Goal: Transaction & Acquisition: Purchase product/service

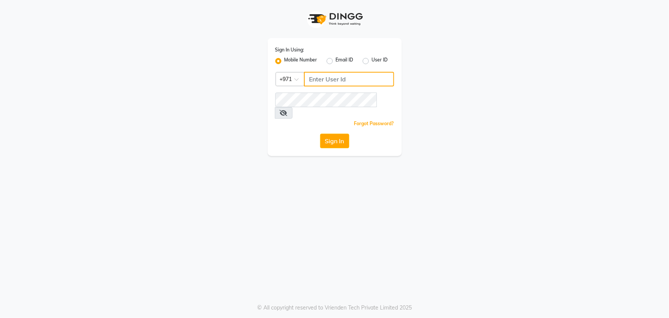
type input "45516698"
click at [325, 134] on button "Sign In" at bounding box center [334, 141] width 29 height 15
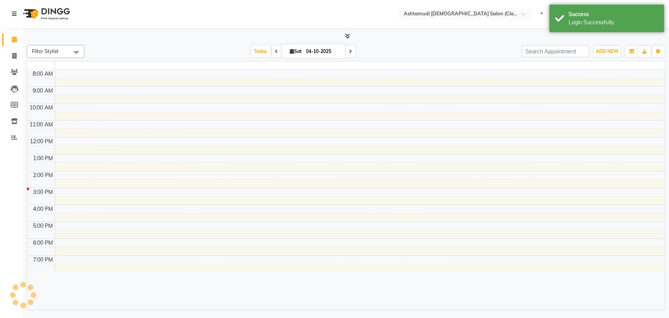
select select "en"
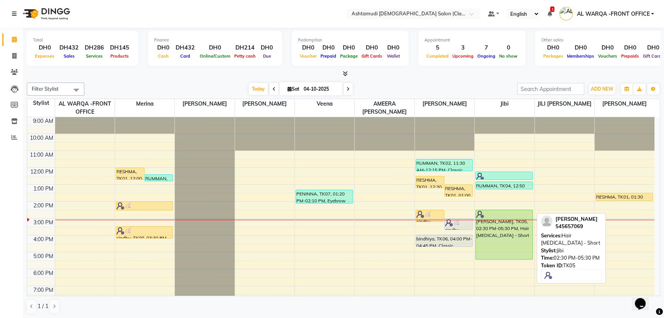
click at [517, 240] on div "[PERSON_NAME], TK05, 02:30 PM-05:30 PM, Hair [MEDICAL_DATA] - Short" at bounding box center [504, 234] width 57 height 49
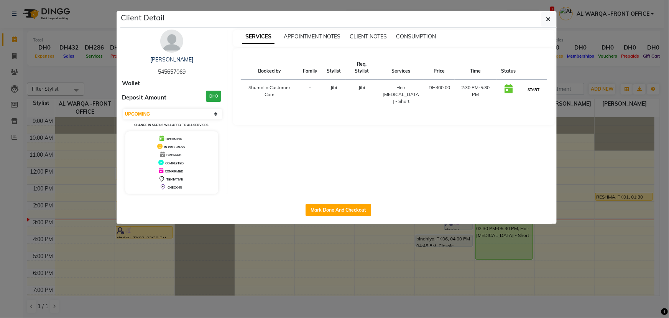
click at [532, 88] on button "START" at bounding box center [534, 90] width 16 height 10
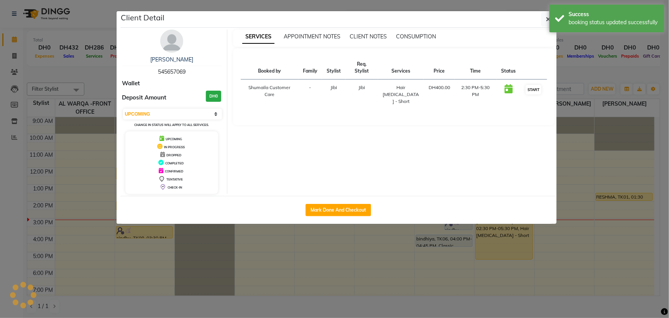
select select "1"
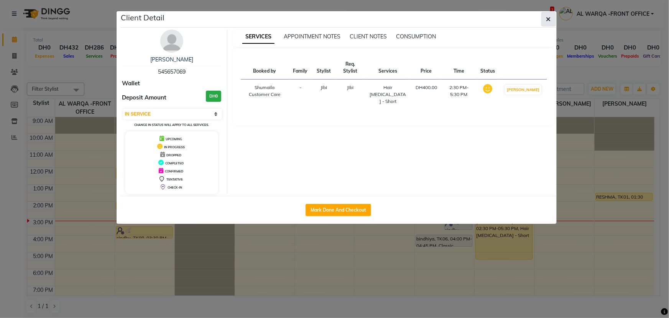
click at [552, 17] on button "button" at bounding box center [549, 19] width 15 height 15
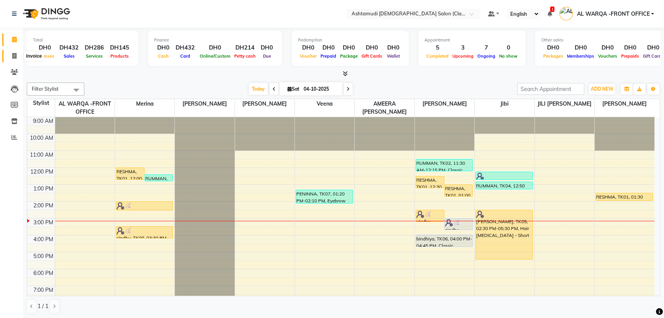
click at [12, 57] on icon at bounding box center [14, 56] width 4 height 6
select select "service"
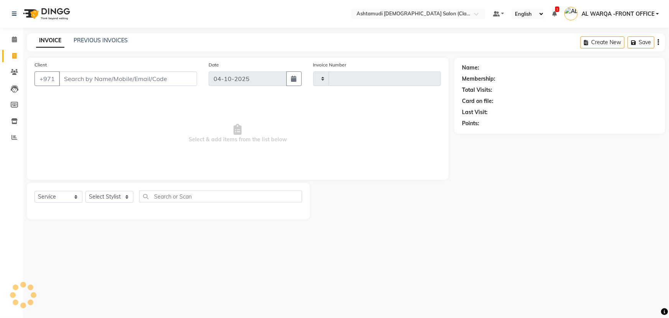
type input "1774"
select select "8201"
click at [15, 37] on icon at bounding box center [14, 39] width 5 height 6
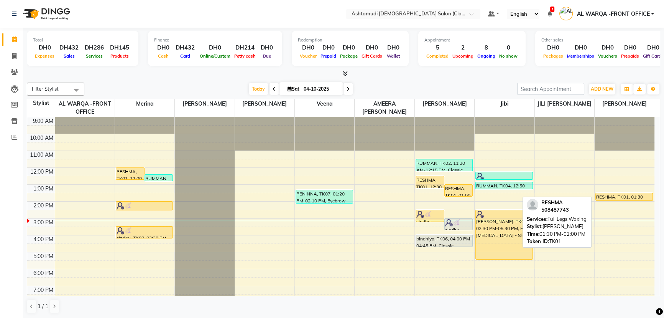
click at [609, 195] on div "RESHMA, TK01, 01:30 PM-02:00 PM, Full Legs Waxing" at bounding box center [624, 196] width 57 height 7
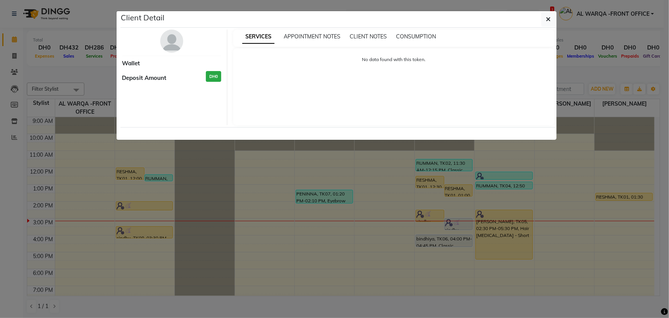
select select "1"
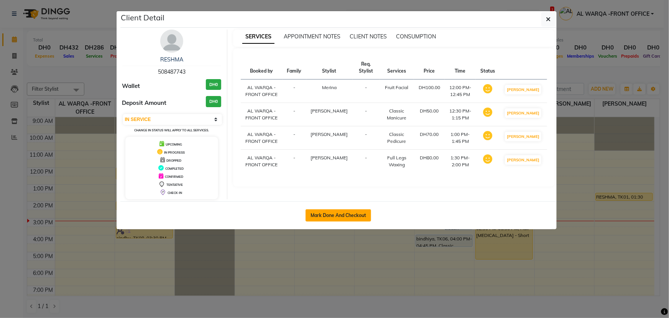
click at [345, 212] on button "Mark Done And Checkout" at bounding box center [339, 215] width 66 height 12
select select "service"
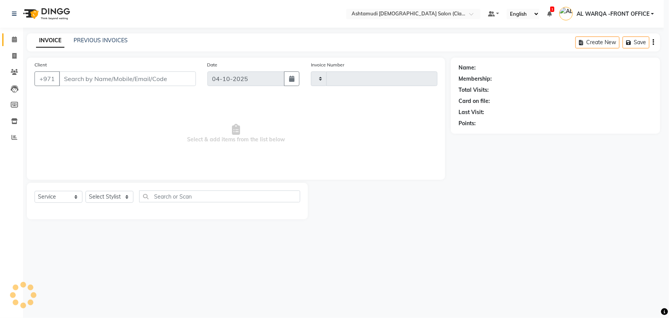
type input "1774"
select select "8201"
type input "508487743"
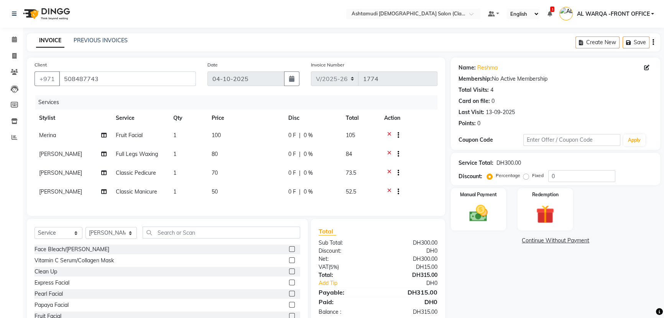
click at [392, 134] on div at bounding box center [396, 136] width 8 height 10
click at [388, 134] on icon at bounding box center [389, 136] width 4 height 10
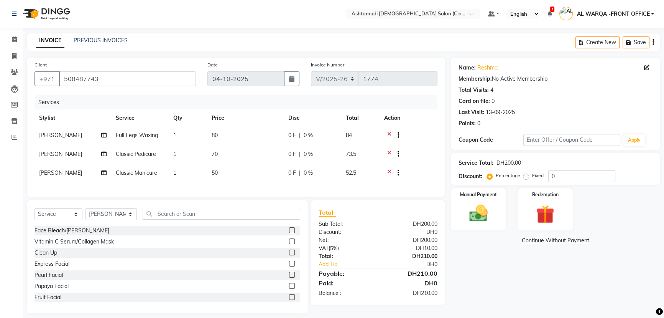
click at [388, 134] on icon at bounding box center [389, 136] width 4 height 10
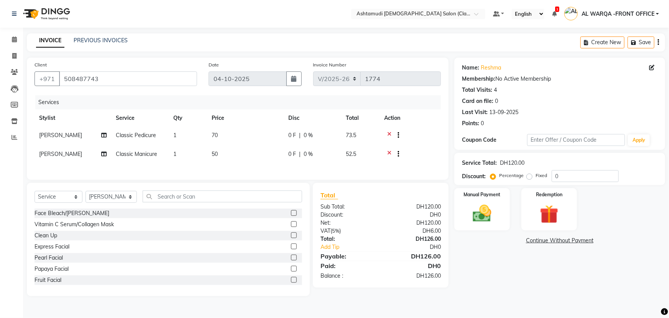
click at [388, 134] on icon at bounding box center [389, 136] width 4 height 10
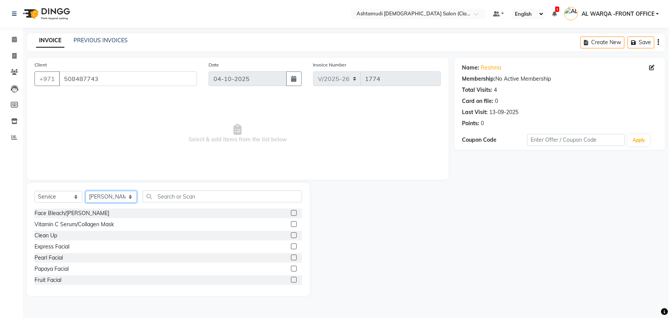
click at [108, 201] on select "Select Stylist AL WARQA -FRONT OFFICE AMEERA NIHAL Anita Jibi JILI MAHALIA Meri…" at bounding box center [111, 197] width 51 height 12
select select "80345"
click at [86, 191] on select "Select Stylist AL WARQA -FRONT OFFICE AMEERA NIHAL Anita Jibi JILI MAHALIA Meri…" at bounding box center [111, 197] width 51 height 12
click at [59, 196] on select "Select Service Product Membership Package Voucher Prepaid Gift Card" at bounding box center [59, 197] width 48 height 12
select select "package"
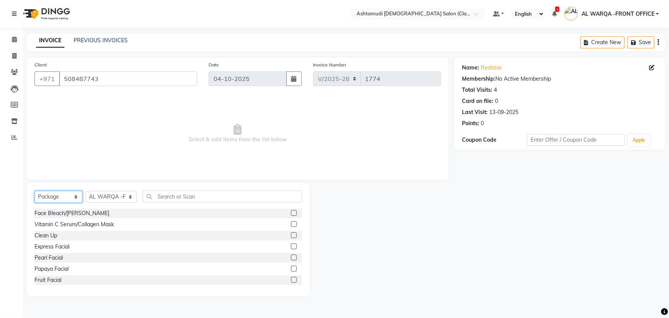
click at [35, 191] on select "Select Service Product Membership Package Voucher Prepaid Gift Card" at bounding box center [59, 197] width 48 height 12
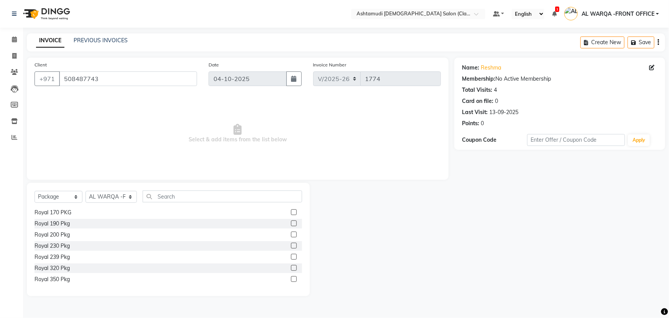
click at [291, 257] on label at bounding box center [294, 257] width 6 height 6
click at [291, 257] on input "checkbox" at bounding box center [293, 256] width 5 height 5
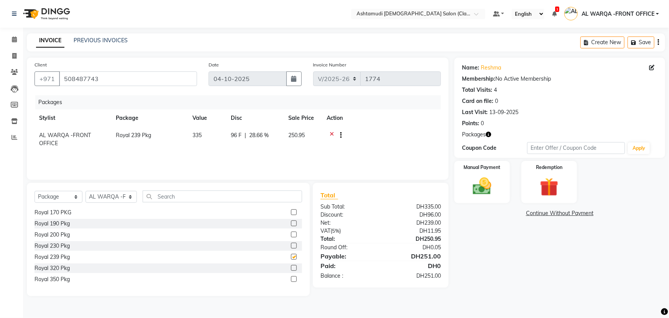
checkbox input "false"
click at [60, 196] on select "Select Service Product Membership Package Voucher Prepaid Gift Card" at bounding box center [59, 197] width 48 height 12
select select "service"
click at [35, 191] on select "Select Service Product Membership Package Voucher Prepaid Gift Card" at bounding box center [59, 197] width 48 height 12
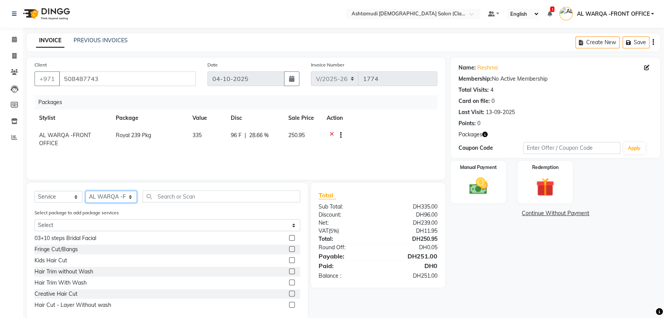
click at [115, 195] on select "Select Stylist AL WARQA -FRONT OFFICE AMEERA NIHAL Anita Jibi JILI MAHALIA Meri…" at bounding box center [111, 197] width 51 height 12
select select "82443"
click at [86, 191] on select "Select Stylist AL WARQA -FRONT OFFICE AMEERA NIHAL Anita Jibi JILI MAHALIA Meri…" at bounding box center [111, 197] width 51 height 12
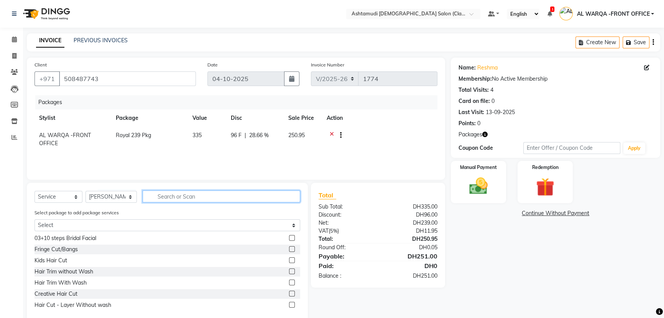
click at [170, 199] on input "text" at bounding box center [222, 196] width 158 height 12
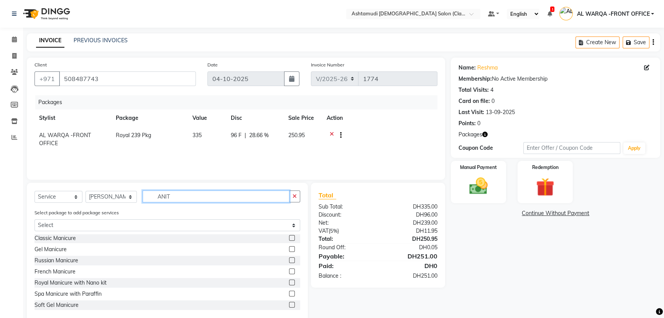
scroll to position [0, 0]
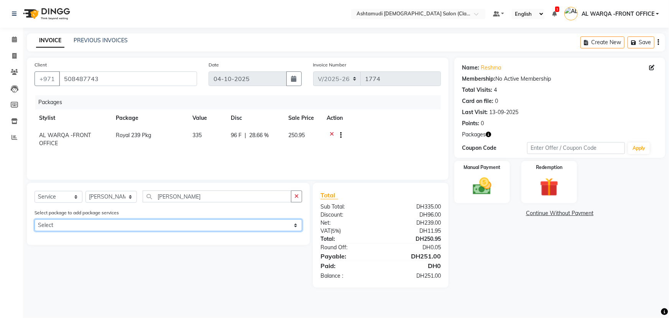
click at [168, 219] on select "Select Royal 239 Pkg" at bounding box center [169, 225] width 268 height 12
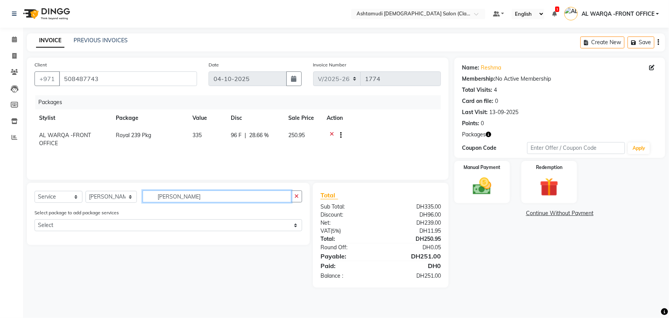
click at [178, 196] on input "ANITA" at bounding box center [217, 196] width 149 height 12
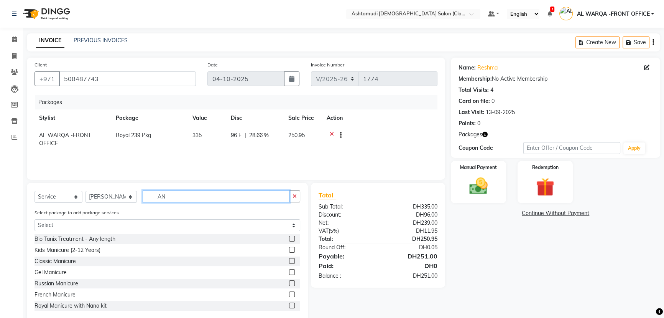
type input "A"
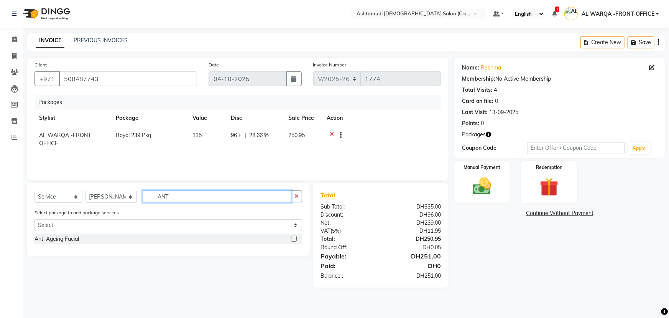
type input "ANT"
click at [292, 238] on label at bounding box center [294, 239] width 6 height 6
click at [292, 238] on input "checkbox" at bounding box center [293, 238] width 5 height 5
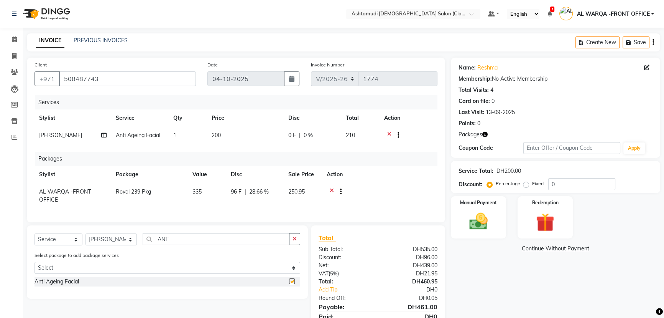
checkbox input "false"
click at [226, 243] on input "ANT" at bounding box center [216, 239] width 147 height 12
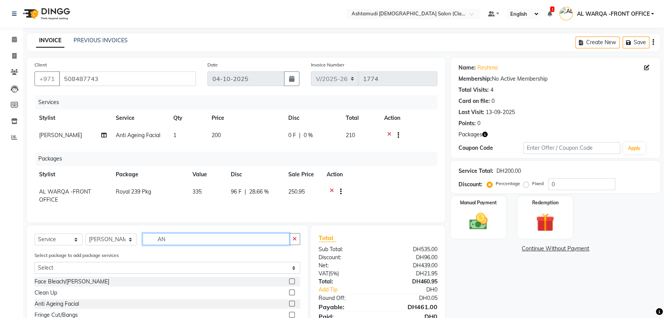
type input "A"
type input "D"
click at [289, 284] on label at bounding box center [292, 281] width 6 height 6
click at [289, 284] on input "checkbox" at bounding box center [291, 281] width 5 height 5
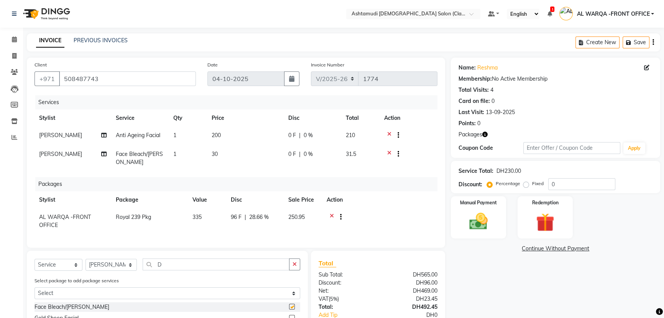
checkbox input "false"
click at [119, 269] on select "Select Stylist AL WARQA -FRONT OFFICE AMEERA NIHAL Anita Jibi JILI MAHALIA Meri…" at bounding box center [111, 265] width 51 height 12
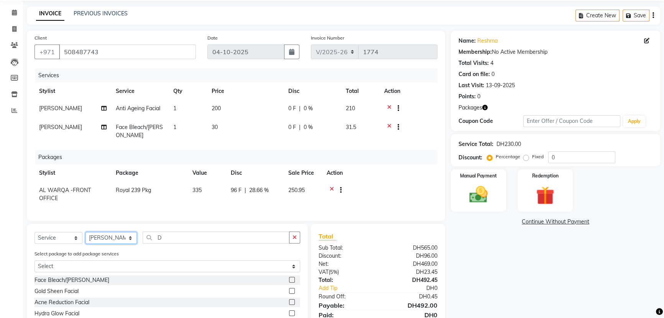
scroll to position [35, 0]
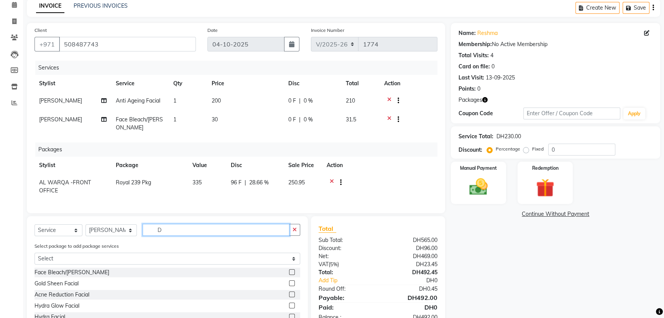
click at [190, 234] on input "D" at bounding box center [216, 230] width 147 height 12
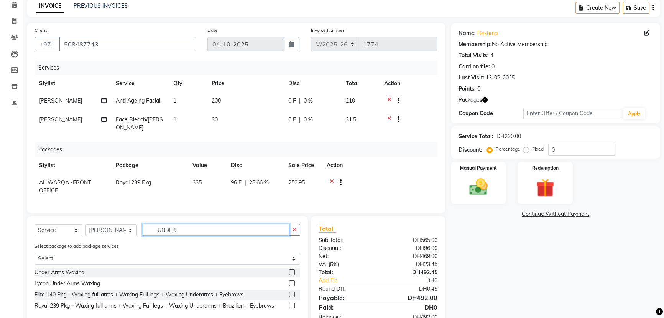
type input "UNDER"
click at [292, 286] on label at bounding box center [292, 283] width 6 height 6
click at [292, 286] on input "checkbox" at bounding box center [291, 283] width 5 height 5
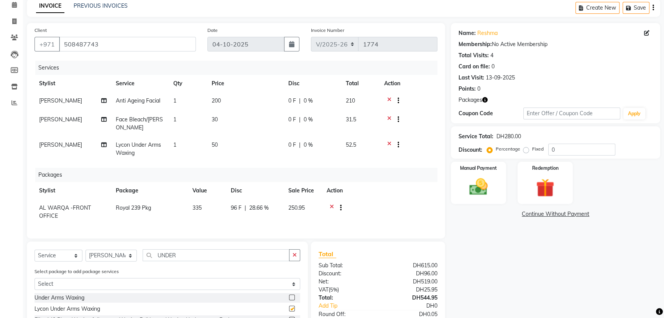
checkbox input "false"
click at [564, 149] on input "0" at bounding box center [582, 149] width 67 height 12
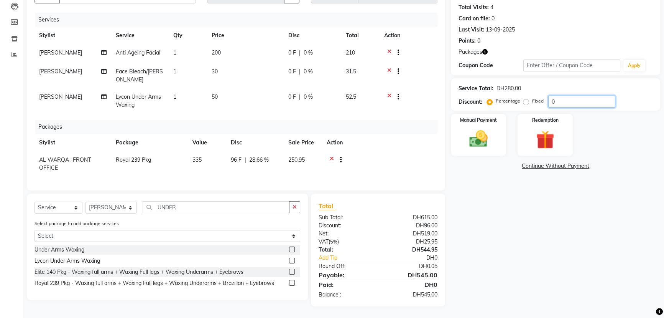
scroll to position [88, 0]
click at [581, 100] on input "0" at bounding box center [582, 102] width 67 height 12
type input "015"
click at [465, 128] on img at bounding box center [478, 139] width 31 height 22
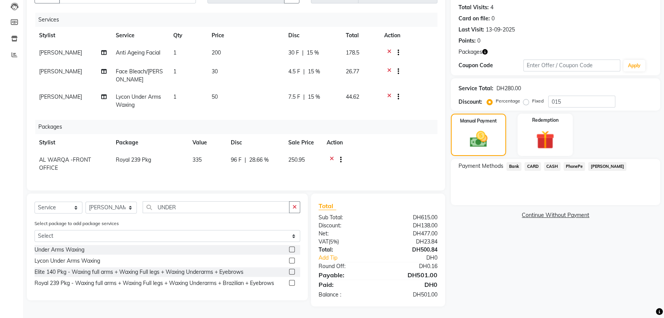
click at [531, 162] on span "CARD" at bounding box center [533, 166] width 16 height 9
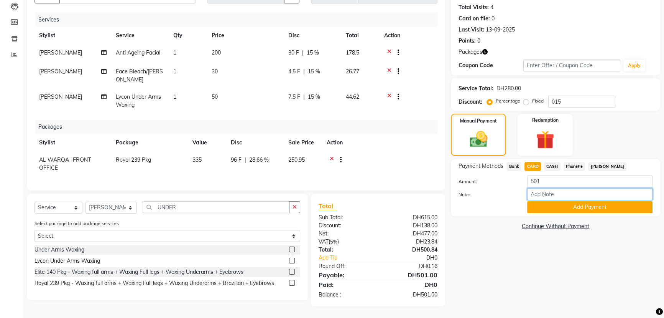
click at [544, 193] on input "Note:" at bounding box center [589, 194] width 125 height 12
type input "AMEERA"
click at [575, 201] on button "Add Payment" at bounding box center [589, 207] width 125 height 12
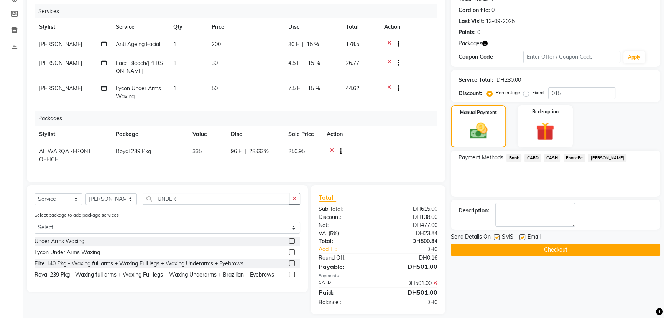
scroll to position [104, 0]
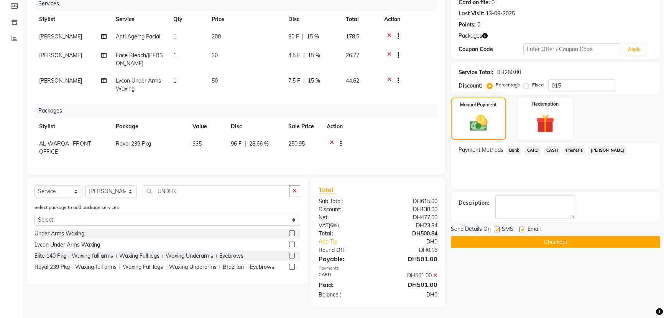
click at [490, 236] on button "Checkout" at bounding box center [555, 242] width 209 height 12
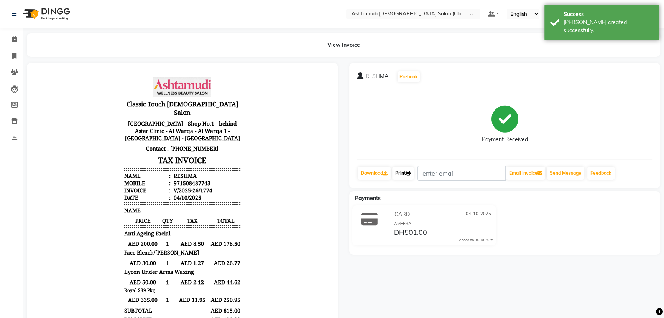
click at [406, 173] on link "Print" at bounding box center [402, 172] width 21 height 13
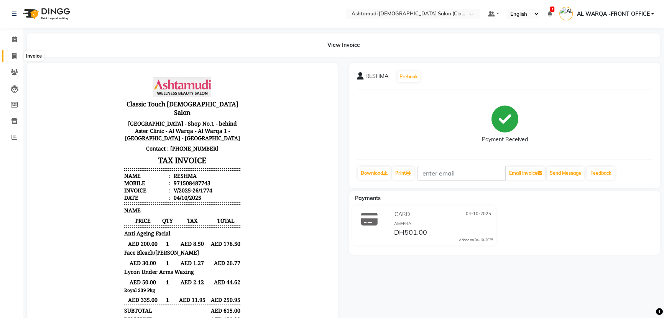
click at [16, 53] on icon at bounding box center [14, 56] width 4 height 6
select select "service"
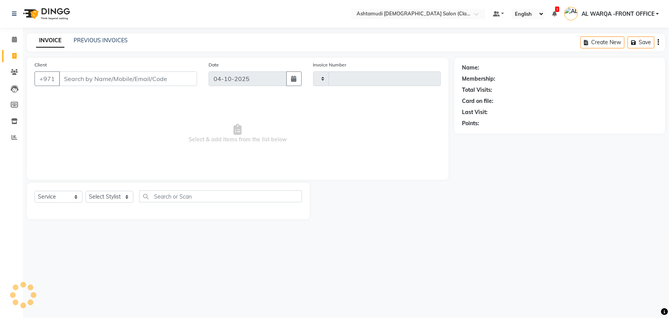
type input "1775"
select select "8201"
click at [84, 79] on input "Client" at bounding box center [128, 78] width 138 height 15
type input "508487743"
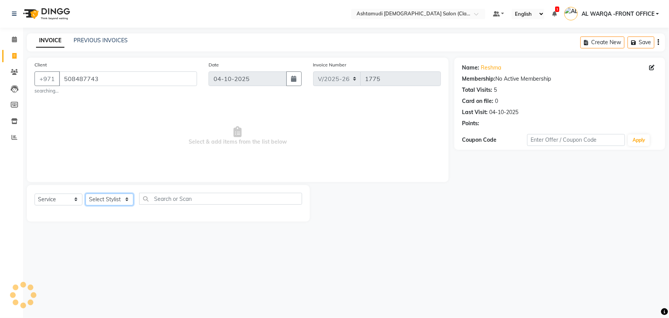
click at [115, 198] on select "Select Stylist" at bounding box center [110, 199] width 48 height 12
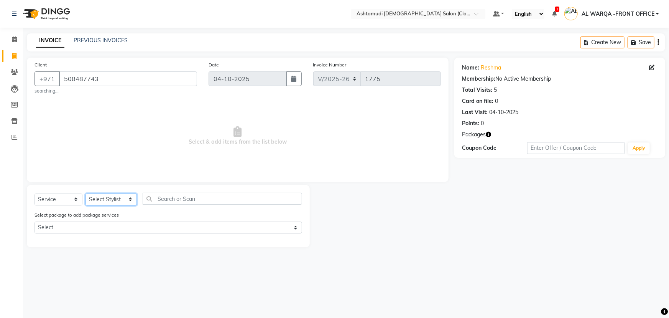
click at [86, 193] on select "Select Stylist AL WARQA -FRONT OFFICE AMEERA NIHAL Anita Jibi JILI MAHALIA Meri…" at bounding box center [111, 199] width 51 height 12
click at [104, 227] on select "Select Royal 239 Pkg" at bounding box center [169, 227] width 268 height 12
select select "1: Object"
click at [35, 222] on select "Select Royal 239 Pkg" at bounding box center [169, 227] width 268 height 12
click at [127, 231] on select "Select Royal 239 Pkg" at bounding box center [169, 227] width 268 height 12
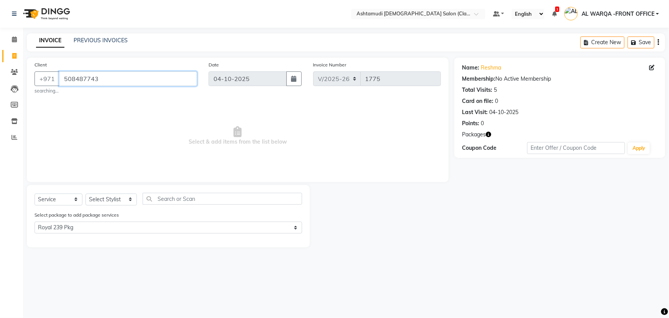
drag, startPoint x: 63, startPoint y: 79, endPoint x: 94, endPoint y: 77, distance: 30.8
click at [94, 77] on input "508487743" at bounding box center [128, 78] width 138 height 15
click at [114, 197] on select "Select Stylist AL WARQA -FRONT OFFICE AMEERA NIHAL Anita Jibi JILI MAHALIA Meri…" at bounding box center [111, 199] width 51 height 12
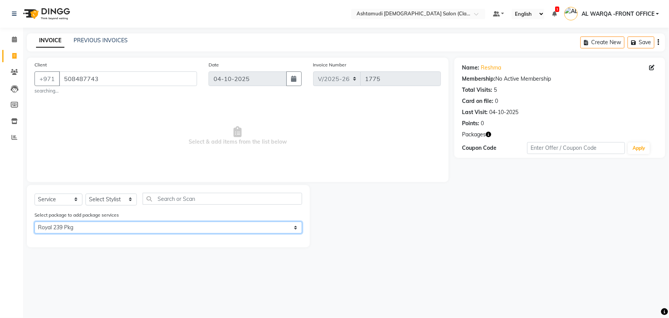
click at [202, 224] on select "Select Royal 239 Pkg" at bounding box center [169, 227] width 268 height 12
click at [35, 222] on select "Select Royal 239 Pkg" at bounding box center [169, 227] width 268 height 12
click at [118, 199] on select "Select Stylist AL WARQA -FRONT OFFICE AMEERA NIHAL Anita Jibi JILI MAHALIA Meri…" at bounding box center [111, 199] width 51 height 12
select select "82443"
click at [86, 193] on select "Select Stylist AL WARQA -FRONT OFFICE AMEERA NIHAL Anita Jibi JILI MAHALIA Meri…" at bounding box center [111, 199] width 51 height 12
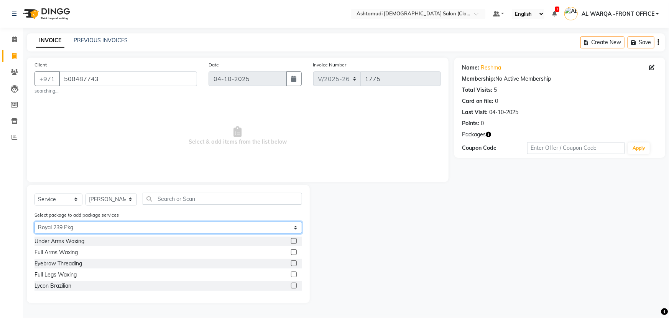
click at [132, 227] on select "Select Royal 239 Pkg" at bounding box center [169, 227] width 268 height 12
click at [264, 284] on div "Lycon Brazilian" at bounding box center [169, 286] width 268 height 10
click at [296, 285] on label at bounding box center [294, 285] width 6 height 6
click at [296, 285] on input "checkbox" at bounding box center [293, 285] width 5 height 5
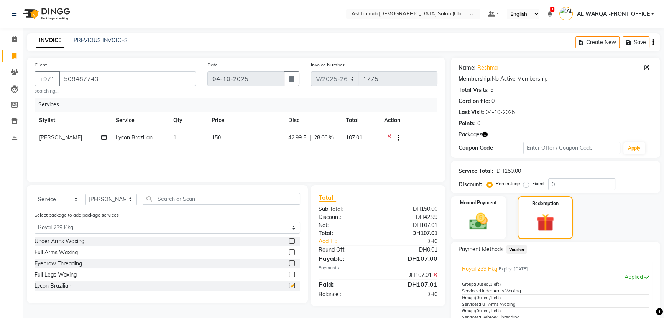
checkbox input "false"
click at [289, 242] on label at bounding box center [292, 241] width 6 height 6
click at [289, 242] on input "checkbox" at bounding box center [291, 241] width 5 height 5
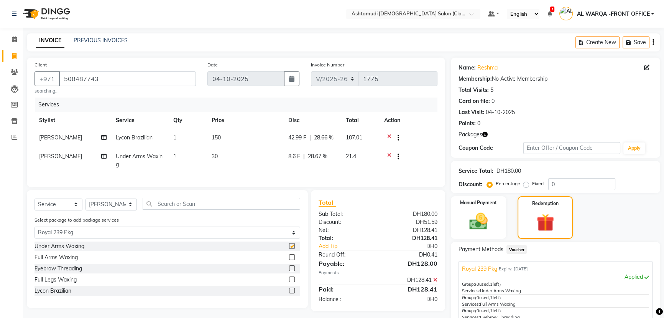
checkbox input "false"
click at [293, 260] on label at bounding box center [292, 257] width 6 height 6
click at [293, 260] on input "checkbox" at bounding box center [291, 257] width 5 height 5
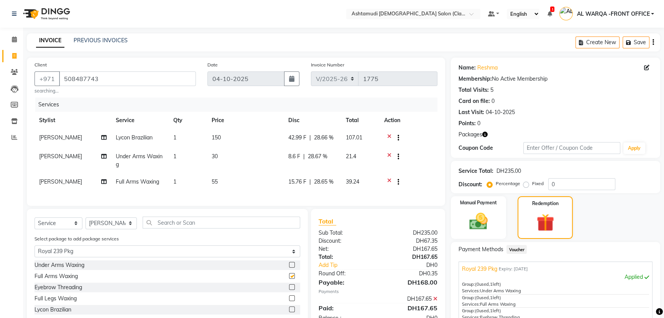
checkbox input "false"
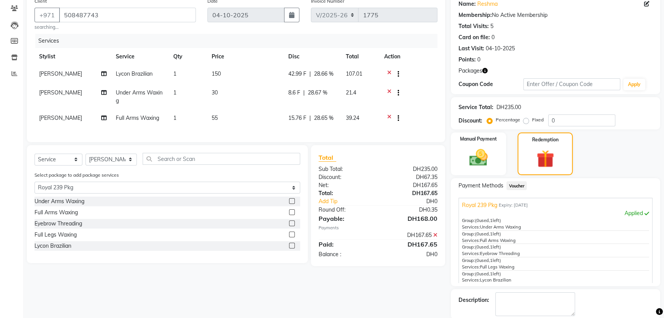
scroll to position [69, 0]
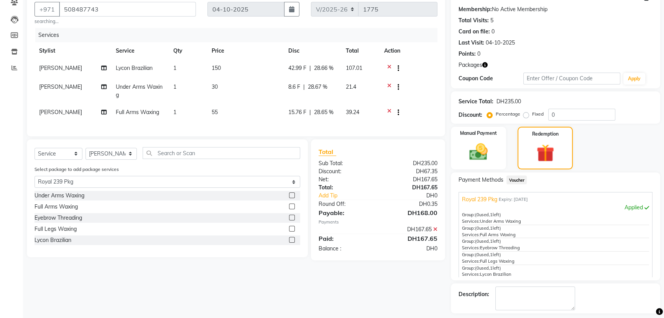
click at [294, 231] on label at bounding box center [292, 229] width 6 height 6
click at [294, 231] on input "checkbox" at bounding box center [291, 228] width 5 height 5
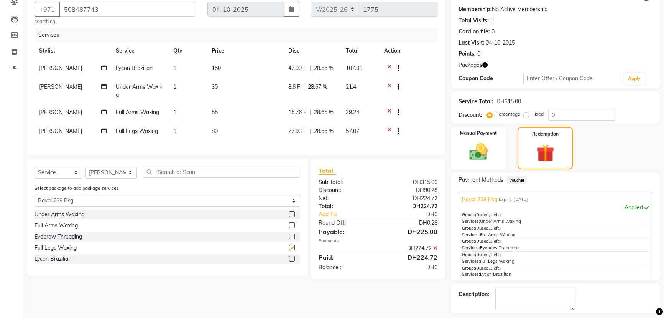
checkbox input "false"
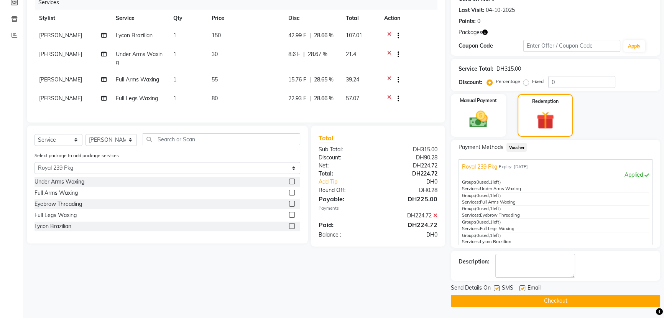
click at [291, 206] on label at bounding box center [292, 204] width 6 height 6
click at [291, 206] on input "checkbox" at bounding box center [291, 203] width 5 height 5
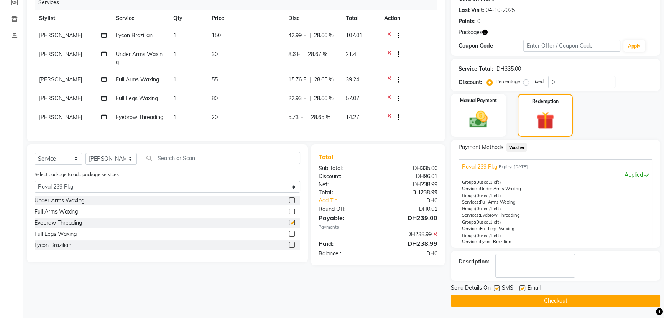
checkbox input "false"
click at [391, 117] on icon at bounding box center [389, 118] width 4 height 10
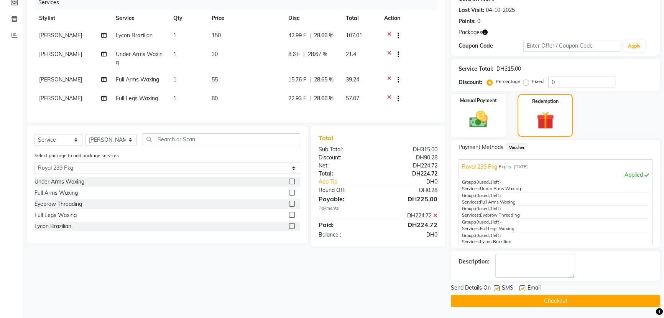
click at [504, 299] on button "Checkout" at bounding box center [555, 301] width 209 height 12
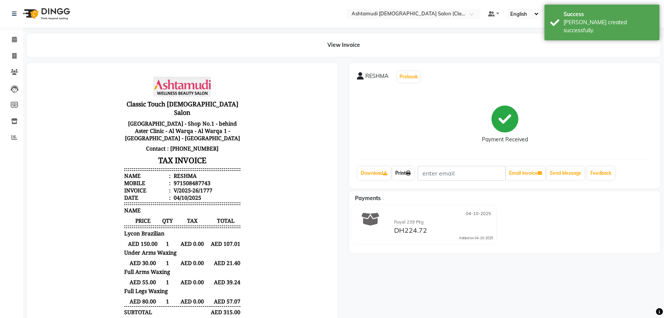
click at [405, 171] on link "Print" at bounding box center [402, 172] width 21 height 13
click at [15, 57] on icon at bounding box center [14, 56] width 4 height 6
select select "service"
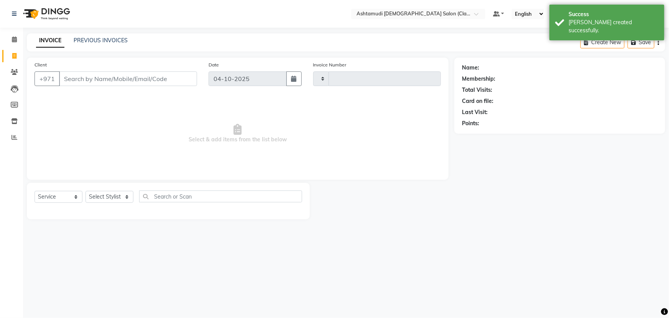
type input "1778"
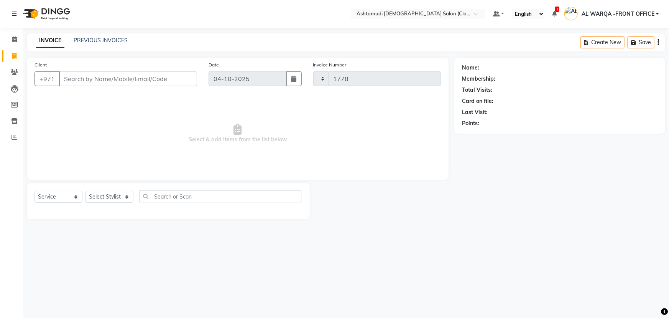
select select "8201"
click at [11, 35] on span at bounding box center [14, 39] width 13 height 9
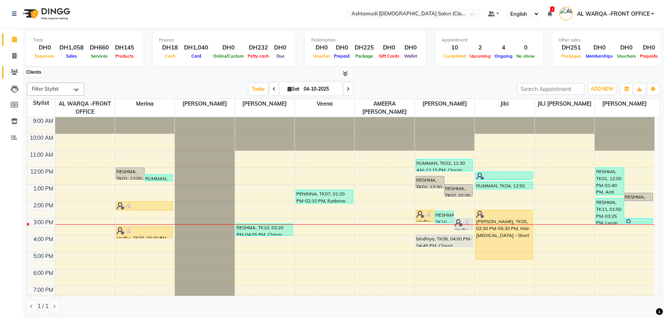
click at [12, 73] on icon at bounding box center [14, 72] width 7 height 6
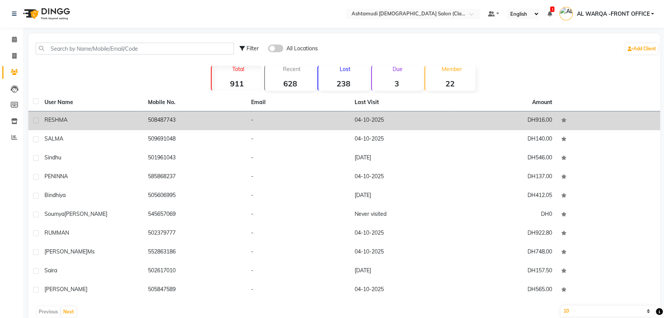
click at [90, 117] on div "RESHMA" at bounding box center [92, 120] width 94 height 8
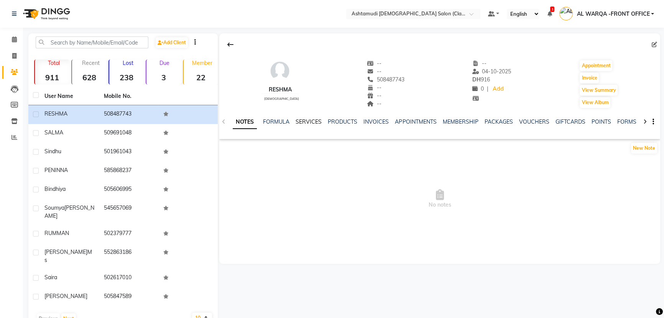
click at [310, 122] on link "SERVICES" at bounding box center [309, 121] width 26 height 7
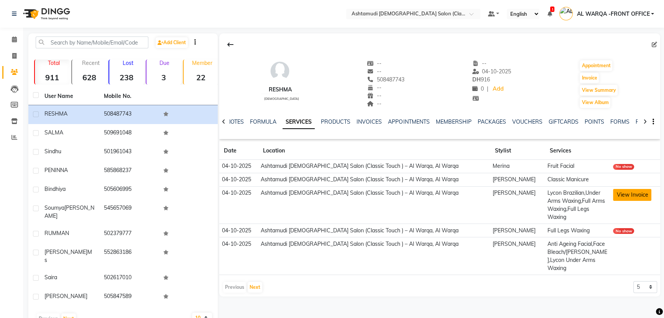
click at [618, 197] on button "View Invoice" at bounding box center [632, 195] width 38 height 12
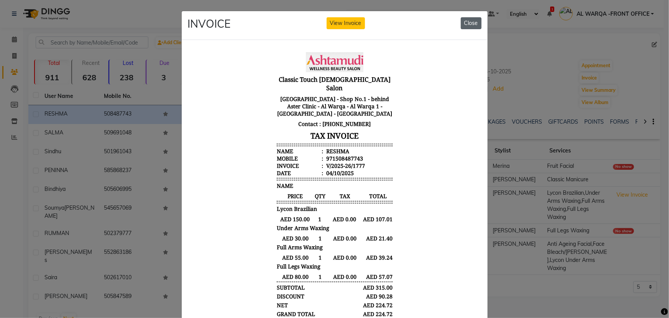
click at [471, 20] on button "Close" at bounding box center [471, 23] width 21 height 12
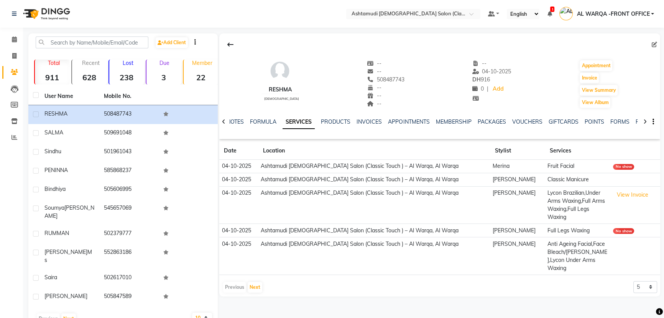
click at [300, 120] on link "SERVICES" at bounding box center [299, 122] width 32 height 14
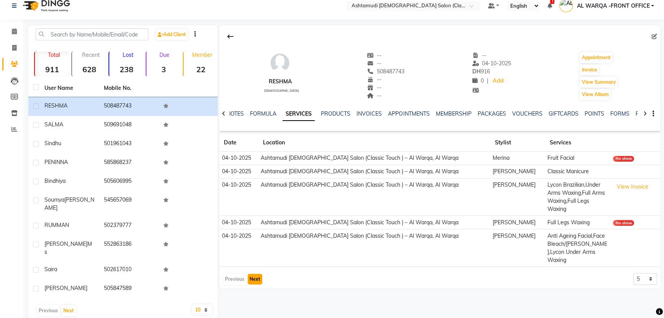
click at [255, 274] on button "Next" at bounding box center [255, 279] width 15 height 11
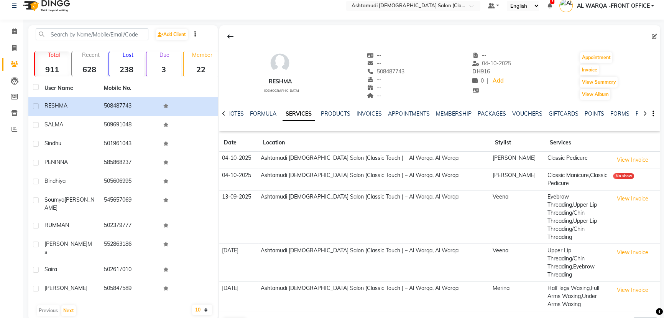
scroll to position [0, 0]
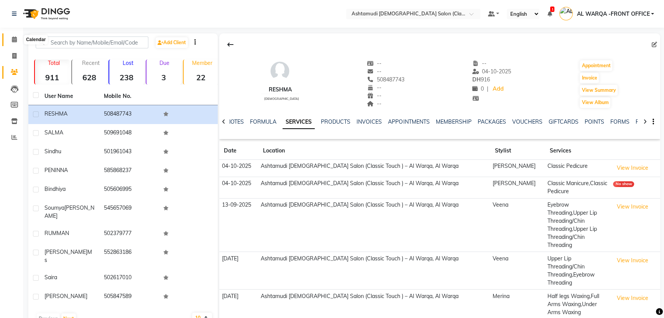
click at [13, 36] on icon at bounding box center [14, 39] width 5 height 6
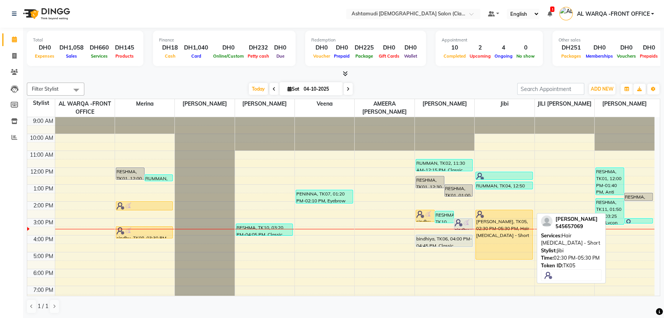
click at [486, 237] on div "[PERSON_NAME], TK05, 02:30 PM-05:30 PM, Hair [MEDICAL_DATA] - Short" at bounding box center [504, 234] width 57 height 49
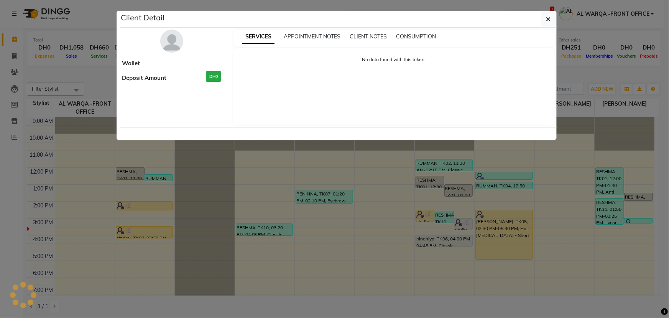
select select "1"
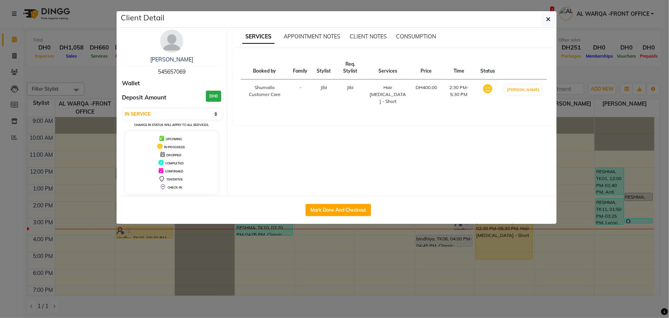
drag, startPoint x: 156, startPoint y: 70, endPoint x: 188, endPoint y: 73, distance: 32.0
click at [188, 73] on div "Soumya Anna 545657069" at bounding box center [171, 66] width 99 height 20
copy span "545657069"
drag, startPoint x: 105, startPoint y: 253, endPoint x: 66, endPoint y: 148, distance: 112.2
click at [105, 248] on ngb-modal-window "Client Detail Soumya Anna 545657069 Wallet Deposit Amount DH0 Select IN SERVICE…" at bounding box center [334, 159] width 669 height 318
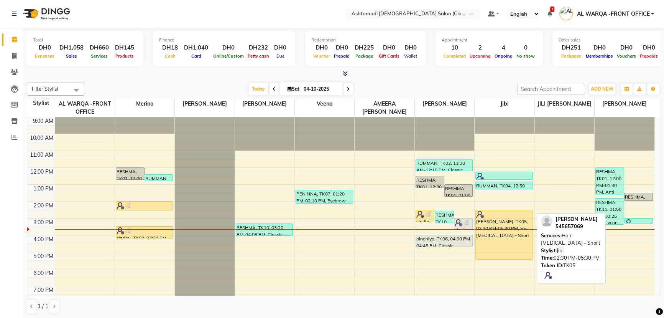
click at [506, 240] on div "[PERSON_NAME], TK05, 02:30 PM-05:30 PM, Hair [MEDICAL_DATA] - Short" at bounding box center [504, 234] width 57 height 49
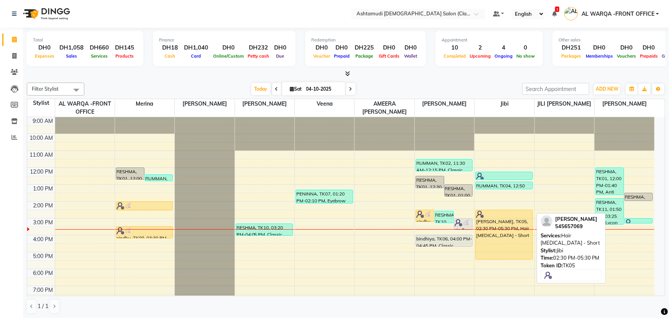
select select "1"
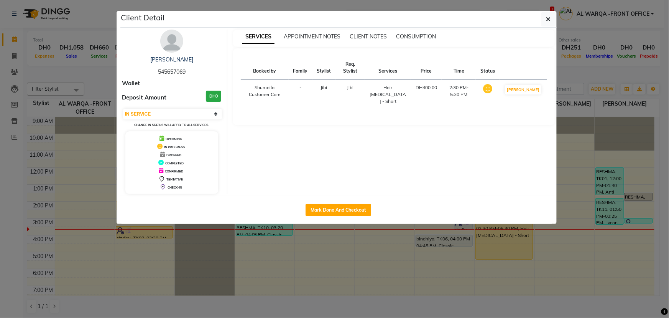
click at [20, 123] on ngb-modal-window "Client Detail Soumya Anna 545657069 Wallet Deposit Amount DH0 Select IN SERVICE…" at bounding box center [334, 159] width 669 height 318
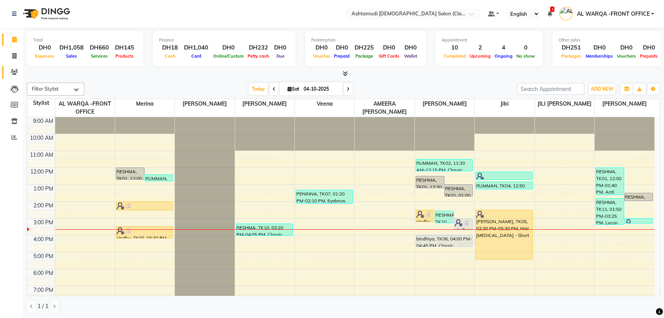
click at [12, 68] on span at bounding box center [14, 72] width 13 height 9
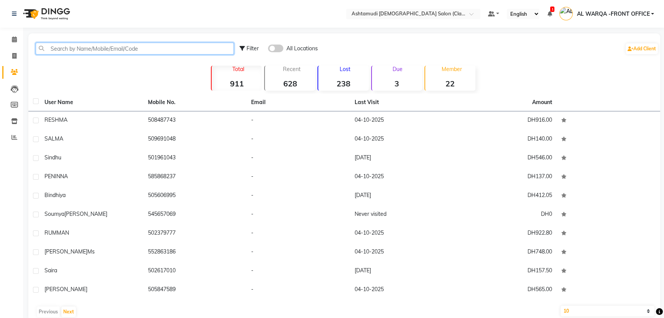
click at [161, 53] on input "text" at bounding box center [135, 49] width 198 height 12
paste input "545657069"
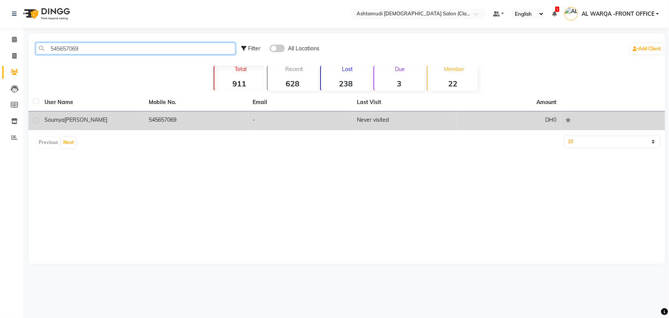
type input "545657069"
click at [136, 125] on td "Soumya Anna" at bounding box center [92, 120] width 104 height 19
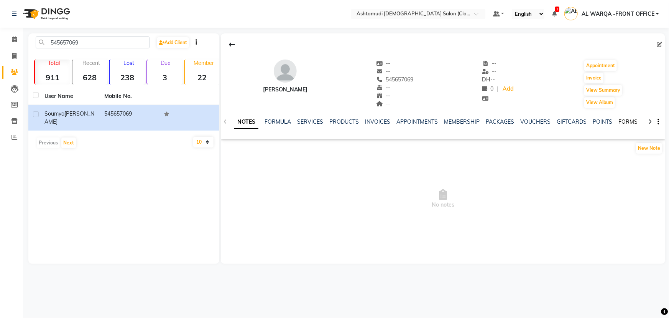
click at [626, 122] on link "FORMS" at bounding box center [628, 121] width 19 height 7
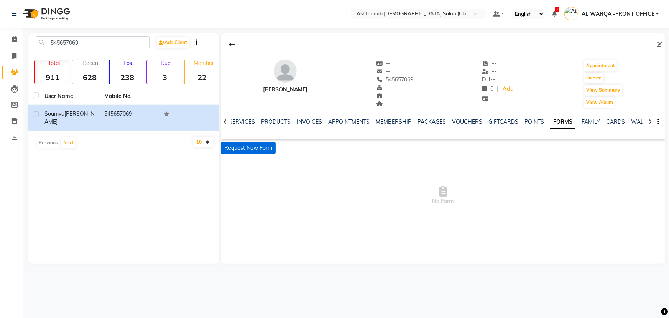
click at [242, 147] on button "Request New Form" at bounding box center [248, 148] width 55 height 12
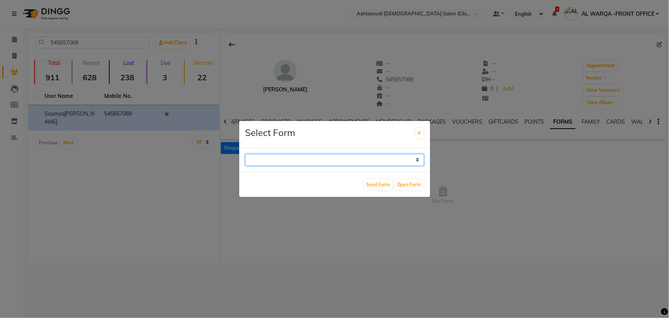
click at [329, 158] on select "WAXING CLIENT CONSULTATION FORM FACIAL-CLIENT CONSULTATION FORM HAIR TREATMENT …" at bounding box center [335, 160] width 179 height 12
select select "263"
click at [246, 154] on select "WAXING CLIENT CONSULTATION FORM FACIAL-CLIENT CONSULTATION FORM HAIR TREATMENT …" at bounding box center [335, 160] width 179 height 12
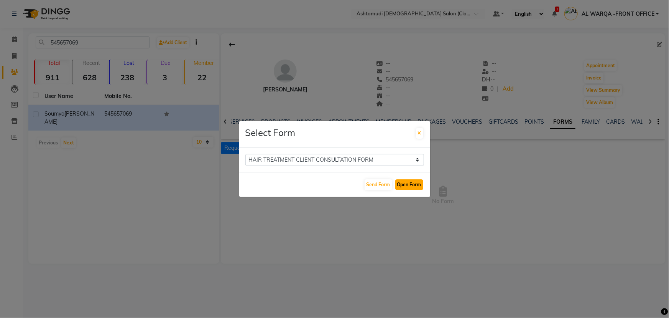
click at [404, 187] on button "Open Form" at bounding box center [410, 184] width 28 height 11
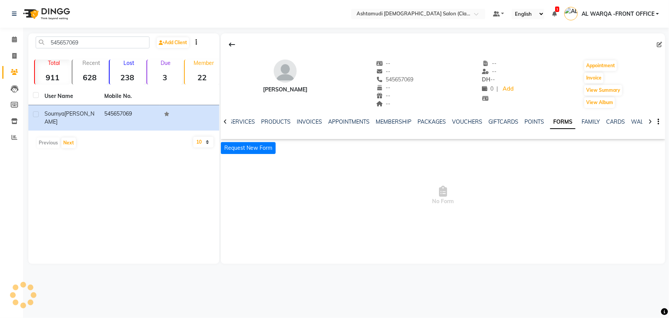
select select
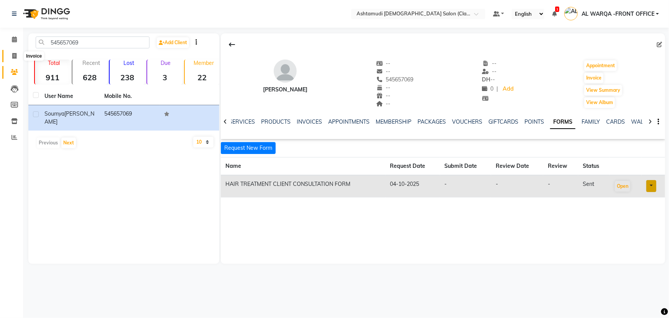
click at [13, 54] on icon at bounding box center [14, 56] width 4 height 6
select select "service"
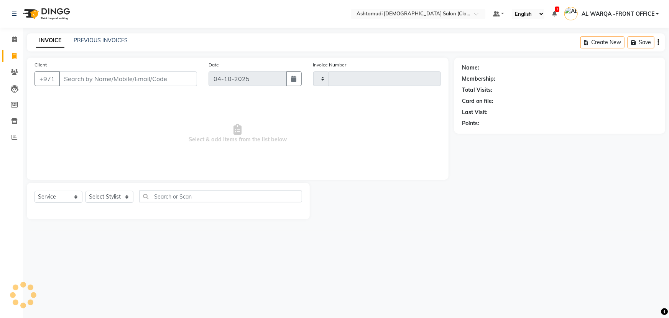
type input "1778"
select select "8201"
click at [92, 75] on input "Client" at bounding box center [128, 78] width 138 height 15
click at [87, 77] on input "50 897 5143" at bounding box center [108, 78] width 99 height 15
type input "508975143"
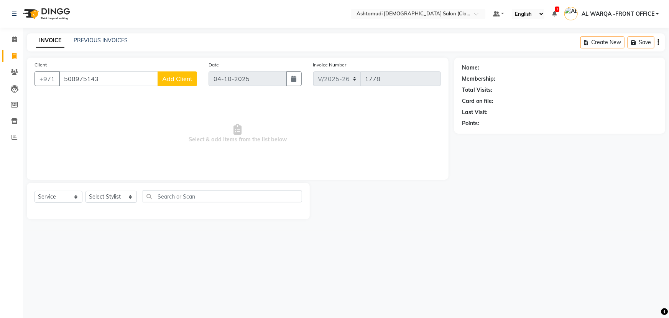
click at [170, 81] on span "Add Client" at bounding box center [177, 79] width 30 height 8
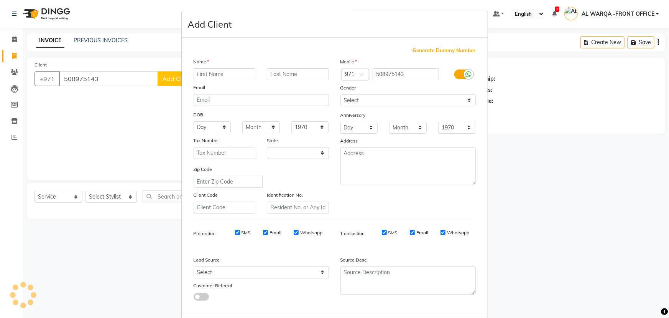
select select "3798"
drag, startPoint x: 244, startPoint y: 74, endPoint x: 222, endPoint y: 69, distance: 23.0
click at [235, 73] on input "text" at bounding box center [225, 74] width 62 height 12
type input "SHIFNA AMJITH"
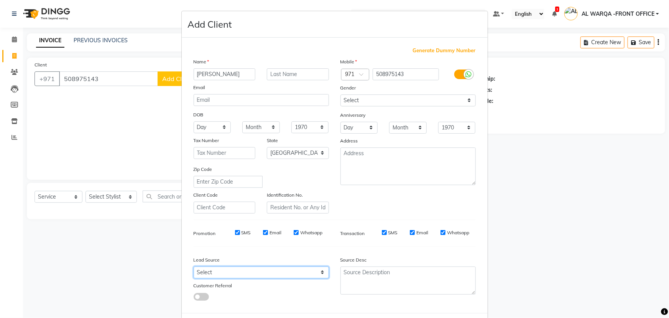
click at [249, 273] on select "Select Walk-in Referral Internet Friend Word of Mouth Advertisement Facebook Ju…" at bounding box center [261, 272] width 135 height 12
select select "54219"
click at [194, 268] on select "Select Walk-in Referral Internet Friend Word of Mouth Advertisement Facebook Ju…" at bounding box center [261, 272] width 135 height 12
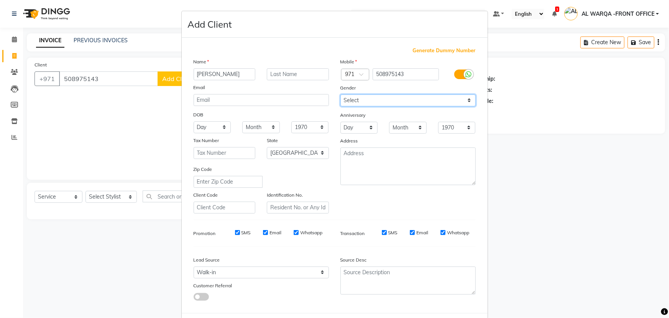
click at [370, 98] on select "Select Male Female Other Prefer Not To Say" at bounding box center [408, 100] width 135 height 12
select select "female"
click at [341, 94] on select "Select Male Female Other Prefer Not To Say" at bounding box center [408, 100] width 135 height 12
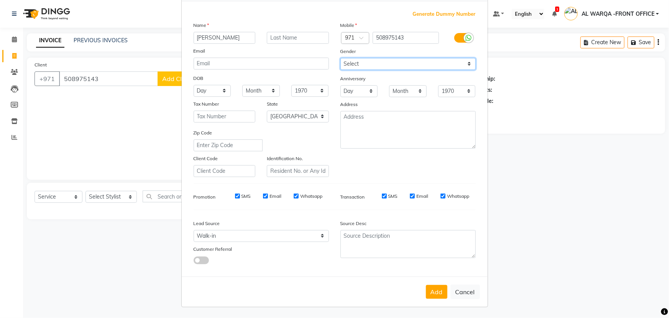
scroll to position [38, 0]
click at [433, 291] on button "Add" at bounding box center [436, 292] width 21 height 14
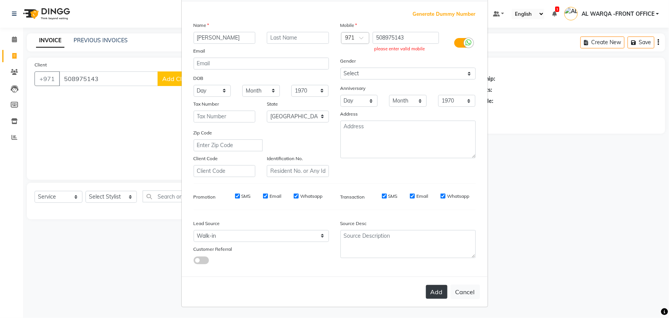
click at [437, 292] on button "Add" at bounding box center [436, 292] width 21 height 14
click at [434, 288] on button "Add" at bounding box center [436, 292] width 21 height 14
click at [376, 35] on input "508975143" at bounding box center [406, 38] width 66 height 12
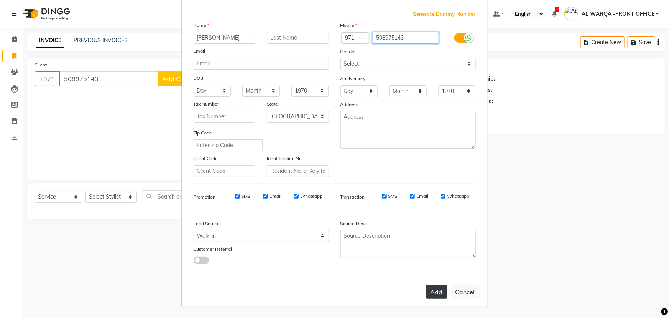
type input "508975143"
click at [443, 288] on button "Add" at bounding box center [436, 292] width 21 height 14
type input "508975143"
select select
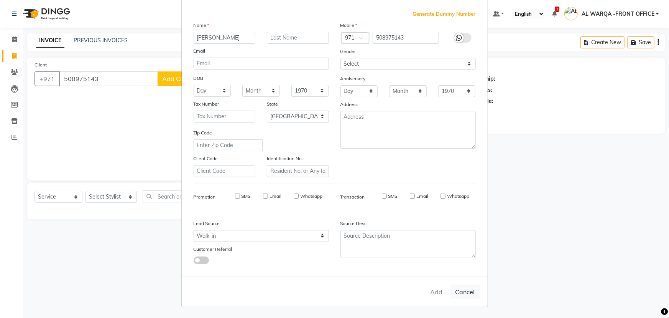
select select
select select "null"
select select
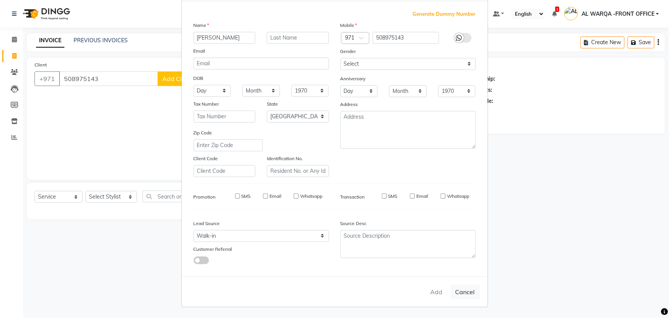
select select
checkbox input "false"
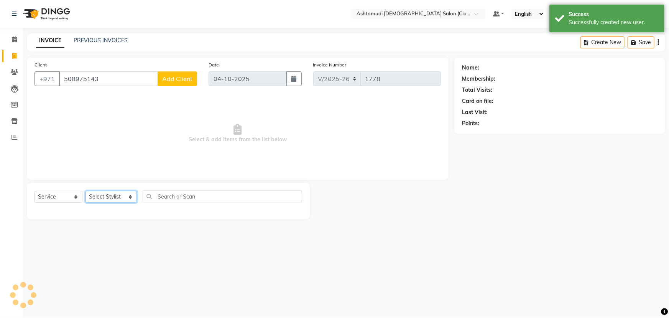
click at [108, 198] on select "Select Stylist AL WARQA -FRONT OFFICE AMEERA NIHAL Anita Jibi JILI MAHALIA Meri…" at bounding box center [111, 197] width 51 height 12
select select "77682"
click at [86, 191] on select "Select Stylist AL WARQA -FRONT OFFICE AMEERA NIHAL Anita Jibi JILI MAHALIA Meri…" at bounding box center [111, 197] width 51 height 12
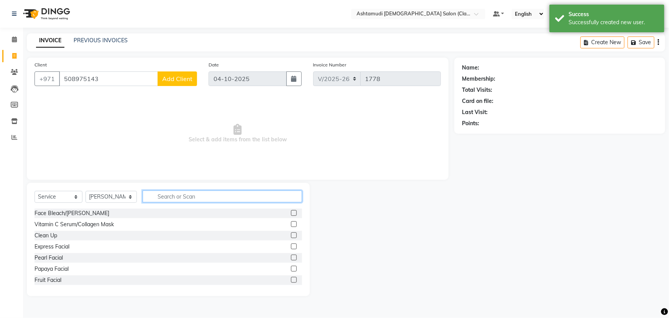
click at [206, 193] on input "text" at bounding box center [223, 196] width 160 height 12
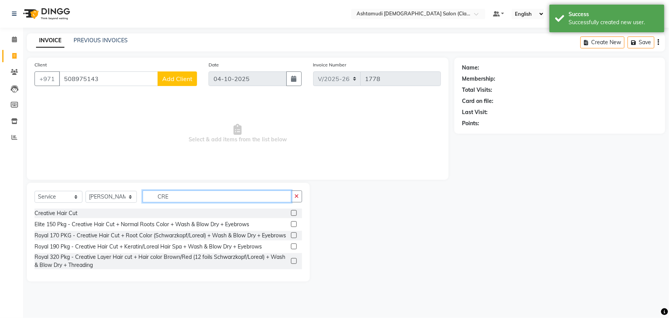
type input "CRE"
click at [294, 212] on label at bounding box center [294, 213] width 6 height 6
click at [294, 212] on input "checkbox" at bounding box center [293, 213] width 5 height 5
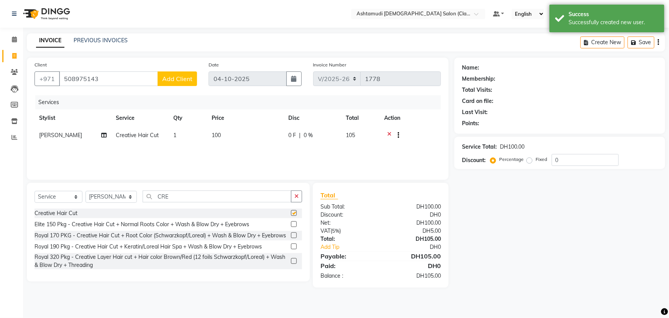
checkbox input "false"
click at [589, 159] on input "0" at bounding box center [585, 160] width 67 height 12
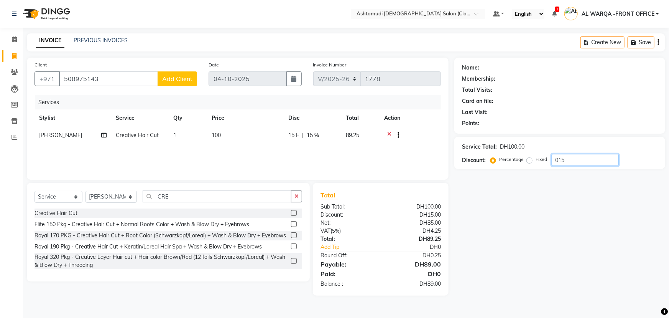
type input "015"
click at [174, 79] on span "Add Client" at bounding box center [177, 79] width 30 height 8
select select
select select "54219"
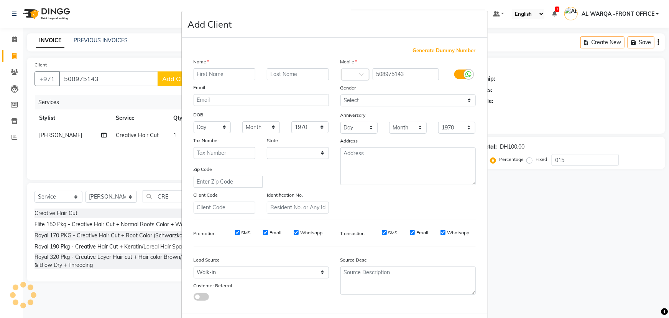
select select "3798"
click at [144, 68] on ngb-modal-window "Add Client Generate Dummy Number Name Email DOB Day 01 02 03 04 05 06 07 08 09 …" at bounding box center [334, 159] width 669 height 318
click at [65, 81] on ngb-modal-window "Add Client Generate Dummy Number Name Email DOB Day 01 02 03 04 05 06 07 08 09 …" at bounding box center [334, 159] width 669 height 318
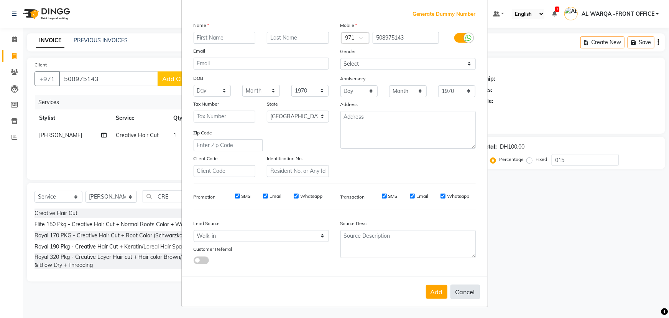
click at [462, 290] on button "Cancel" at bounding box center [466, 291] width 30 height 15
select select
select select "null"
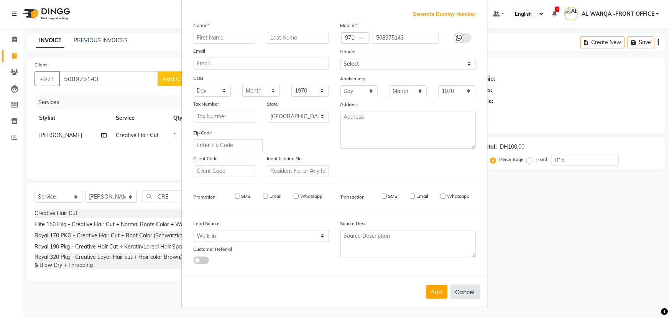
select select
checkbox input "false"
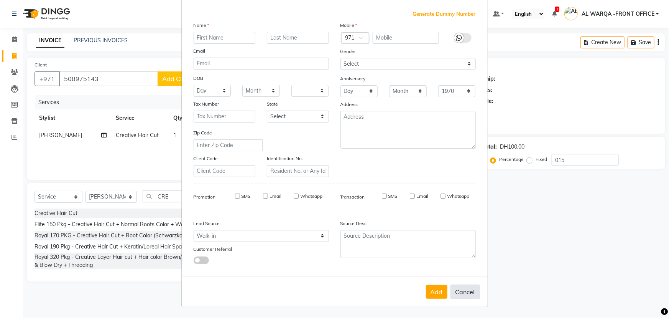
checkbox input "false"
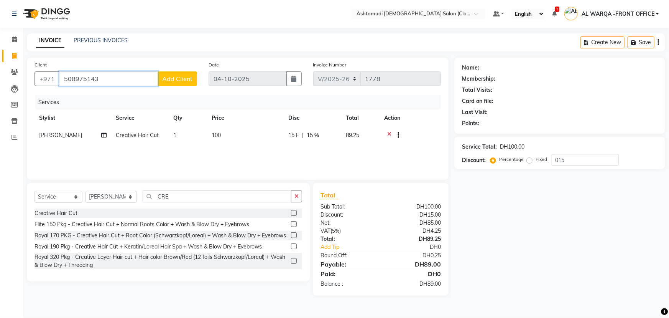
click at [62, 78] on input "508975143" at bounding box center [108, 78] width 99 height 15
click at [65, 140] on td "[PERSON_NAME]" at bounding box center [73, 136] width 77 height 19
select select "77682"
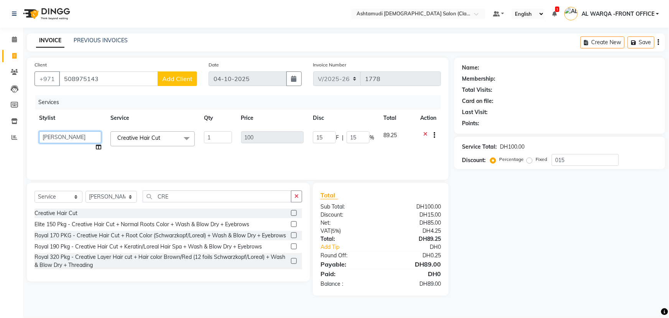
click at [66, 140] on select "AL WARQA -FRONT OFFICE AMEERA NIHAL Anita Jibi JILI MAHALIA Merina Rachna Souad…" at bounding box center [70, 137] width 62 height 12
select select "80375"
click at [107, 75] on input "508975143" at bounding box center [108, 78] width 99 height 15
click at [149, 79] on input "508975143" at bounding box center [108, 78] width 99 height 15
type input "50897514"
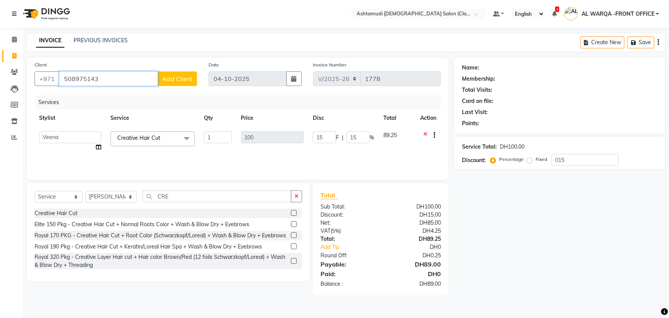
type input "0"
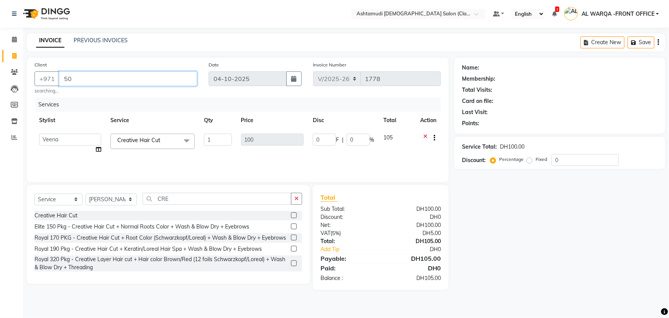
type input "5"
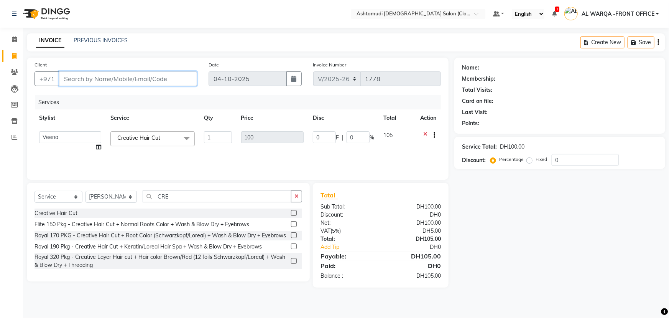
click at [151, 81] on input "Client" at bounding box center [128, 78] width 138 height 15
paste input "508975143"
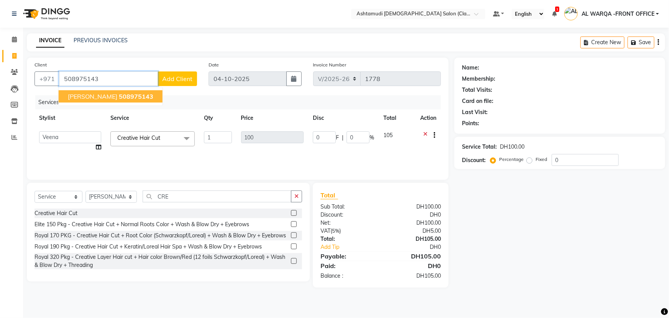
click at [130, 98] on span "508975143" at bounding box center [136, 96] width 35 height 8
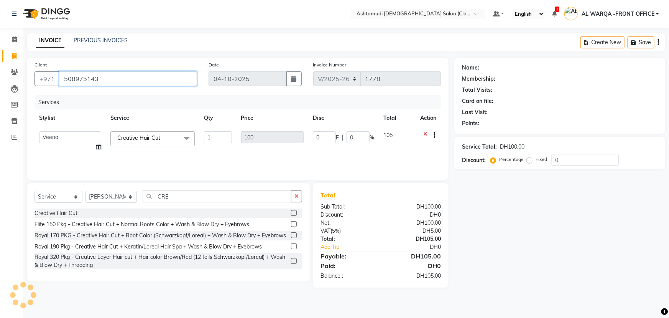
type input "508975143"
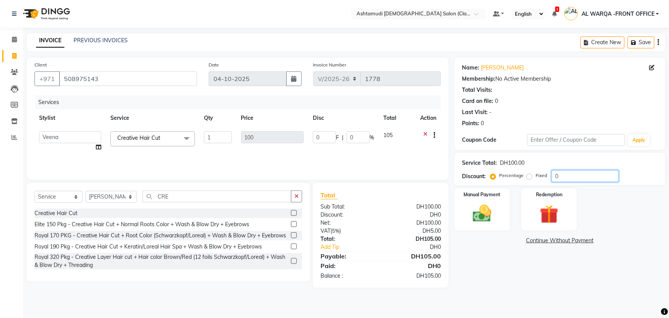
click at [565, 176] on input "0" at bounding box center [585, 176] width 67 height 12
type input "01"
type input "1"
type input "015"
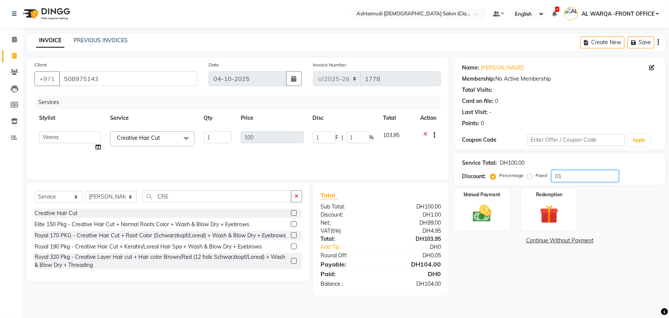
type input "15"
type input "015"
click at [445, 219] on div "DH85.00" at bounding box center [414, 223] width 66 height 8
click at [470, 212] on img at bounding box center [482, 213] width 31 height 22
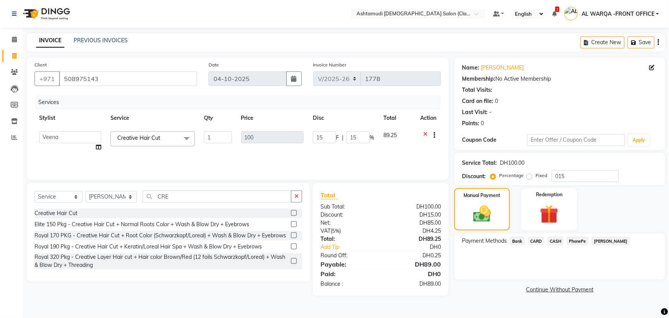
click at [537, 240] on span "CARD" at bounding box center [536, 240] width 16 height 9
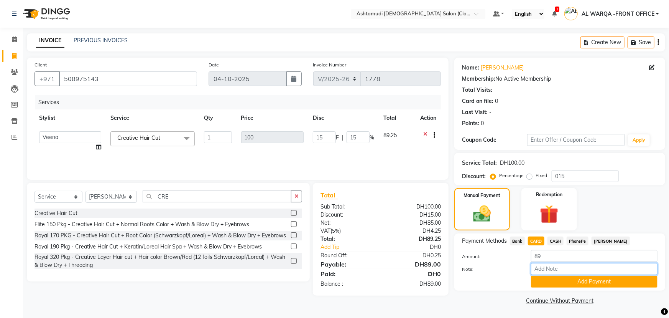
click at [550, 265] on input "Note:" at bounding box center [594, 269] width 127 height 12
type input "AMEERA"
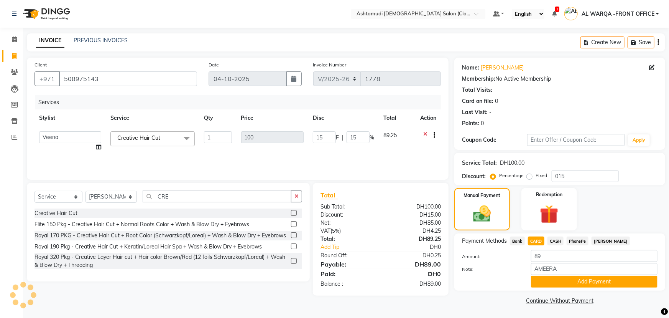
click at [584, 280] on button "Add Payment" at bounding box center [594, 281] width 127 height 12
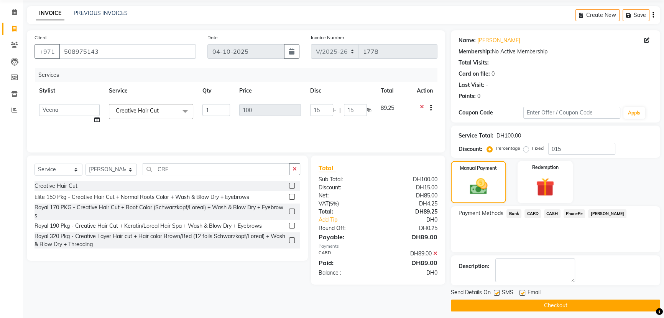
scroll to position [31, 0]
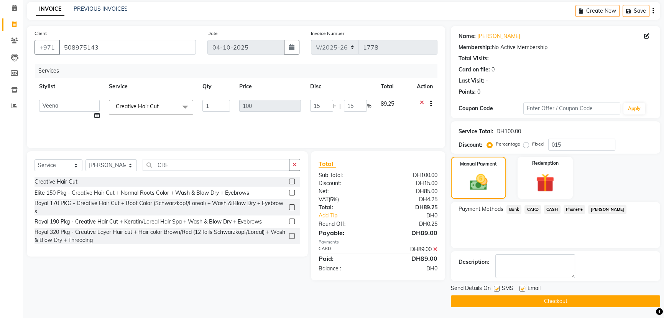
click at [541, 303] on button "Checkout" at bounding box center [555, 301] width 209 height 12
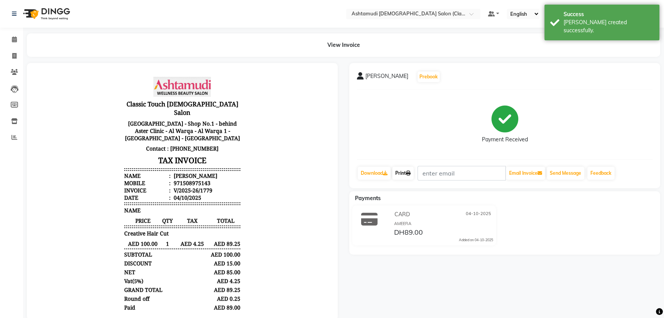
click at [398, 173] on link "Print" at bounding box center [402, 172] width 21 height 13
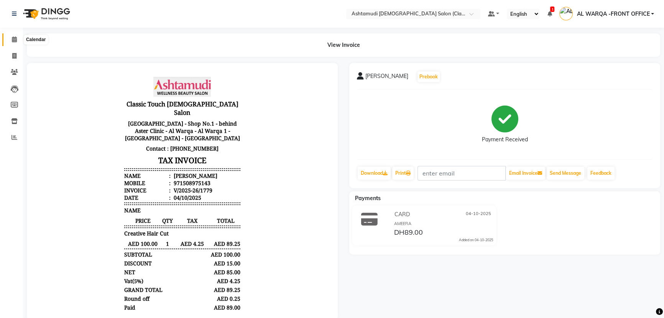
click at [12, 37] on icon at bounding box center [14, 39] width 5 height 6
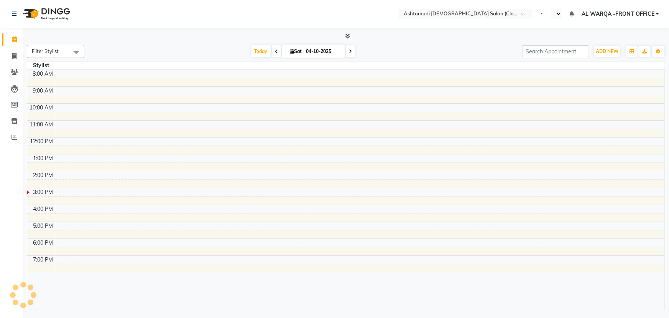
select select "en"
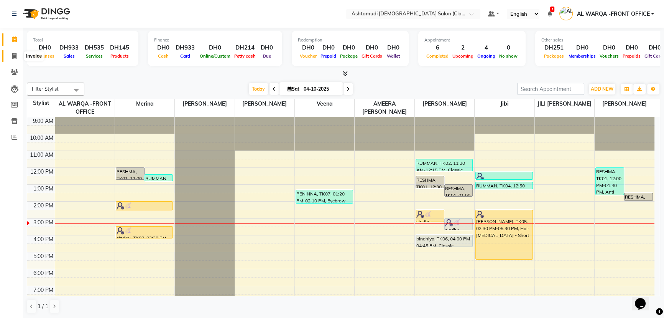
click at [15, 55] on icon at bounding box center [14, 56] width 4 height 6
select select "service"
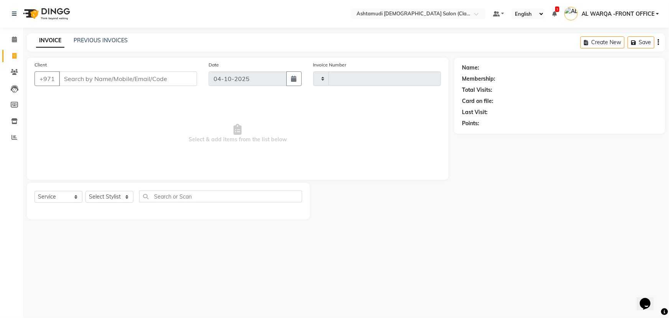
type input "1775"
select select "8201"
click at [102, 76] on input "Client" at bounding box center [128, 78] width 138 height 15
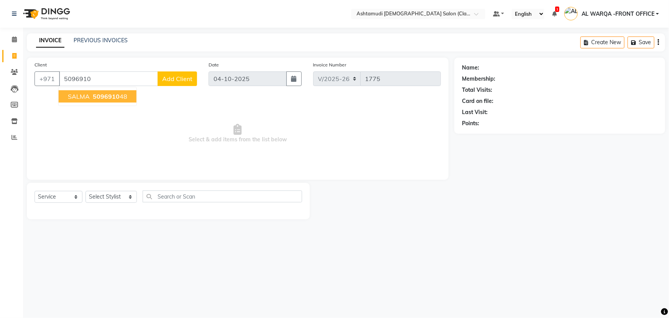
click at [100, 95] on span "5096910" at bounding box center [106, 96] width 27 height 8
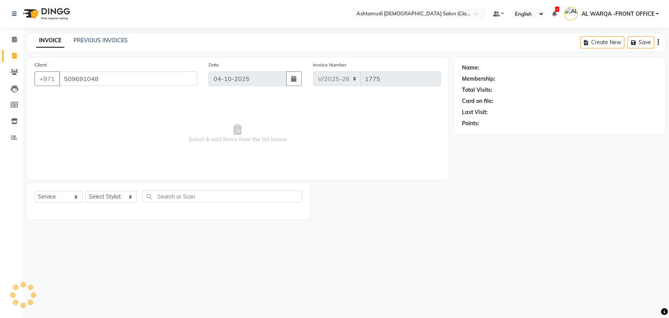
type input "509691048"
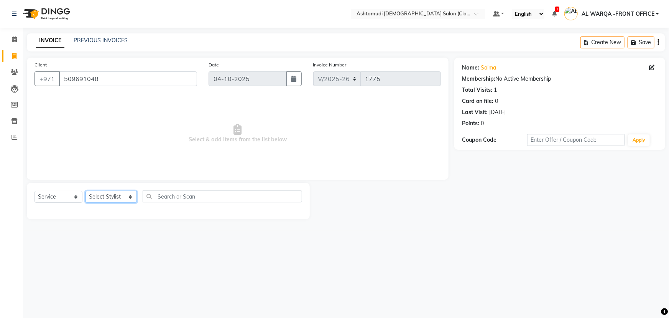
click at [115, 197] on select "Select Stylist AL WARQA -FRONT OFFICE AMEERA [PERSON_NAME] [PERSON_NAME] JILI […" at bounding box center [111, 197] width 51 height 12
select select "82443"
click at [86, 191] on select "Select Stylist AL WARQA -FRONT OFFICE AMEERA [PERSON_NAME] [PERSON_NAME] JILI […" at bounding box center [111, 197] width 51 height 12
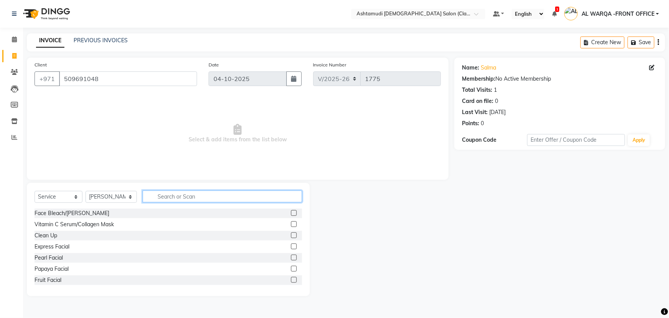
click at [187, 194] on input "text" at bounding box center [223, 196] width 160 height 12
type input "EYE"
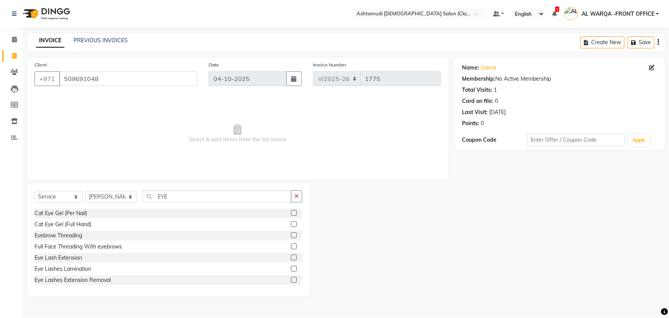
click at [291, 234] on label at bounding box center [294, 235] width 6 height 6
click at [291, 234] on input "checkbox" at bounding box center [293, 235] width 5 height 5
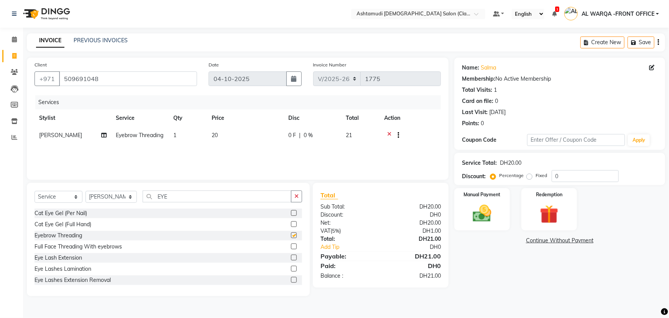
checkbox input "false"
click at [589, 178] on input "0" at bounding box center [585, 176] width 67 height 12
type input "015"
click at [497, 201] on div "Manual Payment" at bounding box center [482, 209] width 58 height 44
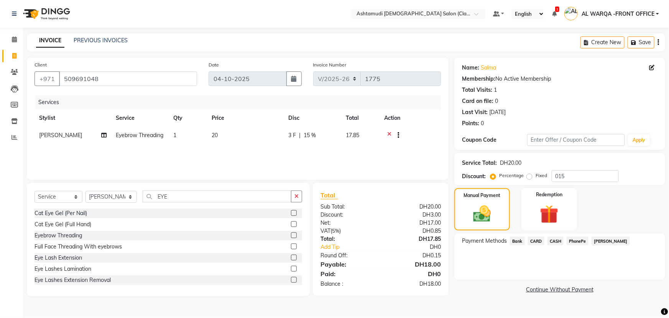
click at [556, 242] on span "CASH" at bounding box center [556, 240] width 16 height 9
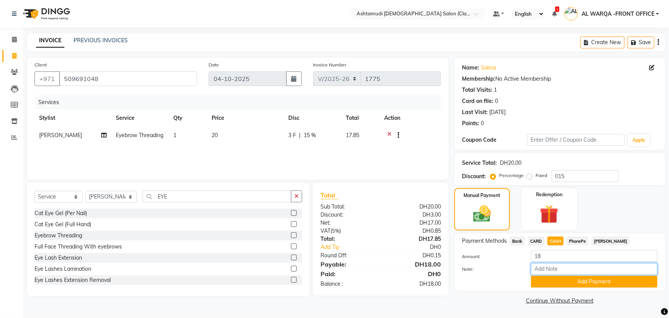
click at [560, 266] on input "Note:" at bounding box center [594, 269] width 127 height 12
click at [562, 272] on input "Note:" at bounding box center [594, 269] width 127 height 12
type input "AMEERA"
click at [583, 276] on button "Add Payment" at bounding box center [594, 281] width 127 height 12
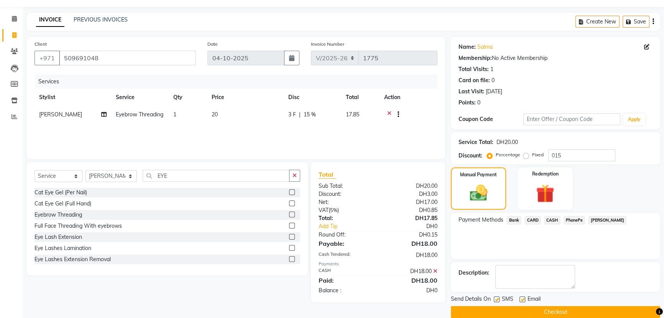
scroll to position [31, 0]
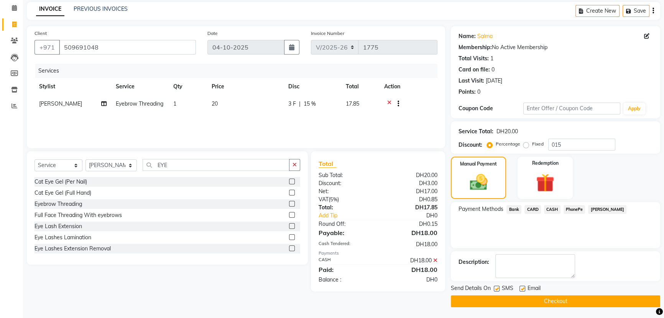
click at [510, 298] on button "Checkout" at bounding box center [555, 301] width 209 height 12
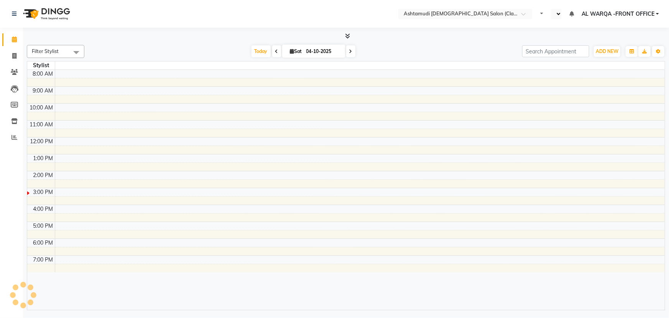
select select "en"
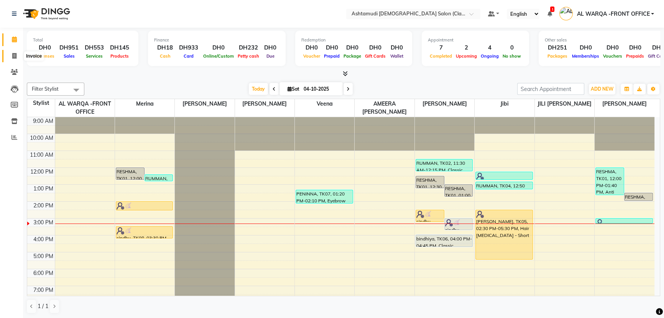
click at [16, 54] on span at bounding box center [14, 56] width 13 height 9
select select "service"
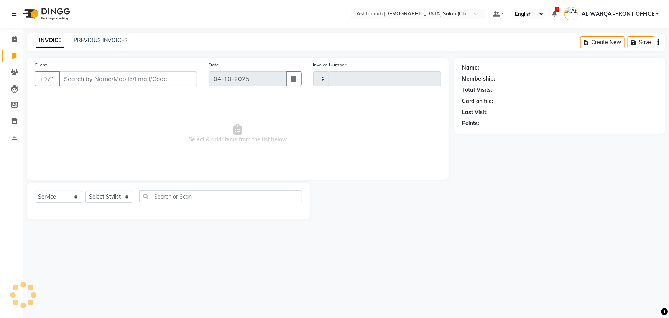
type input "1776"
select select "8201"
click at [79, 81] on input "Client" at bounding box center [128, 78] width 138 height 15
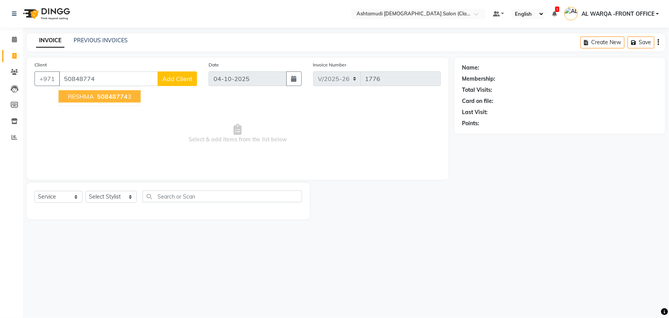
click at [115, 99] on span "50848774" at bounding box center [112, 96] width 31 height 8
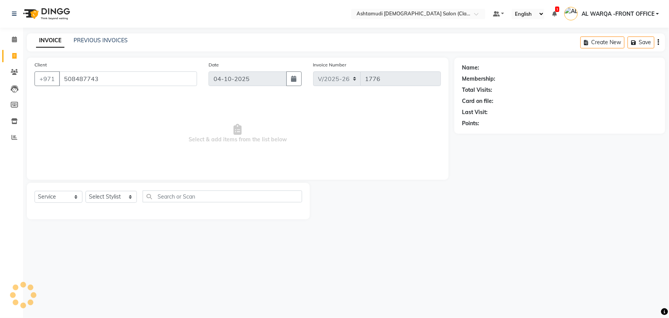
type input "508487743"
click at [113, 196] on select "Select Stylist AL WARQA -FRONT OFFICE AMEERA [PERSON_NAME] [PERSON_NAME] JILI […" at bounding box center [111, 197] width 51 height 12
select select "82444"
click at [86, 191] on select "Select Stylist AL WARQA -FRONT OFFICE AMEERA [PERSON_NAME] [PERSON_NAME] JILI […" at bounding box center [111, 197] width 51 height 12
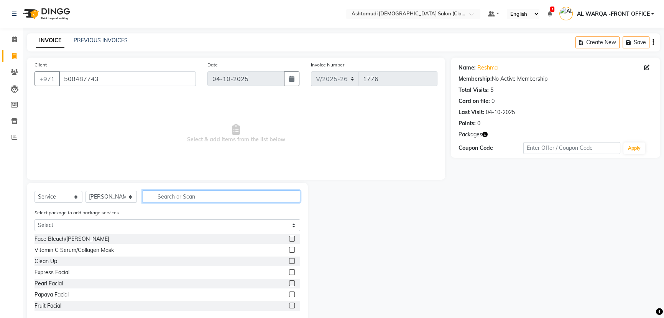
click at [158, 193] on input "text" at bounding box center [222, 196] width 158 height 12
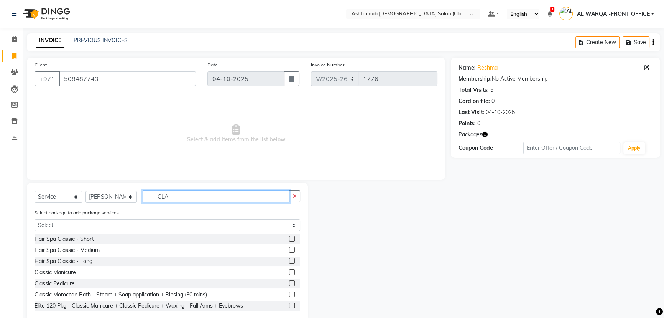
type input "CLA"
click at [289, 282] on label at bounding box center [292, 283] width 6 height 6
click at [289, 282] on input "checkbox" at bounding box center [291, 283] width 5 height 5
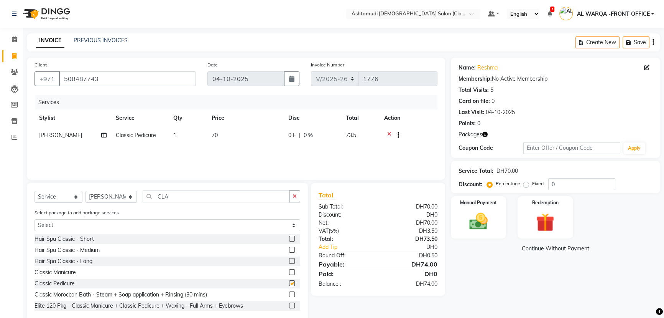
checkbox input "false"
click at [289, 271] on label at bounding box center [292, 272] width 6 height 6
click at [289, 271] on input "checkbox" at bounding box center [291, 272] width 5 height 5
checkbox input "false"
click at [43, 150] on td "[PERSON_NAME]" at bounding box center [73, 154] width 77 height 19
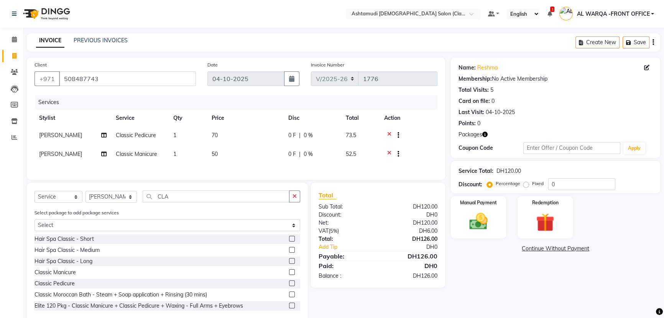
select select "82444"
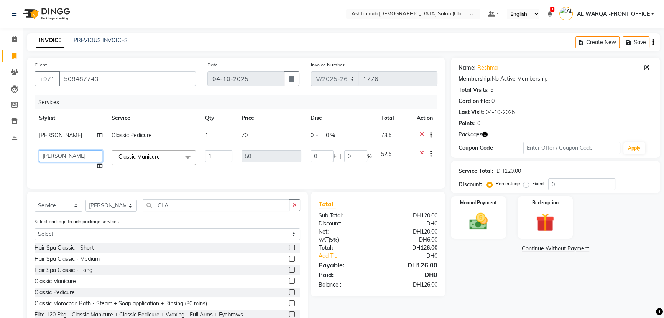
click at [43, 153] on select "AL WARQA -FRONT OFFICE AMEERA NIHAL Anita Jibi JILI MAHALIA Merina Rachna Souad…" at bounding box center [70, 156] width 63 height 12
select select "77691"
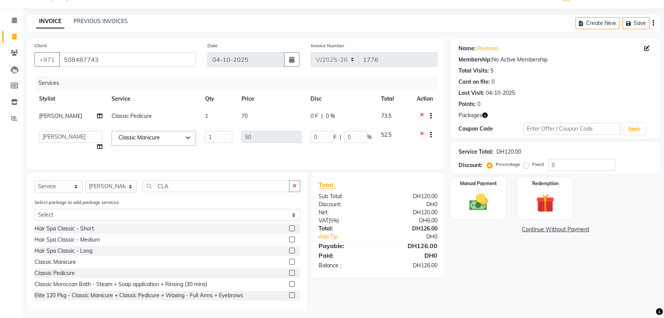
scroll to position [30, 0]
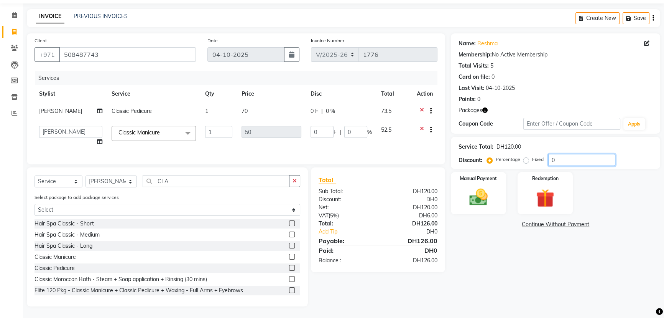
click at [566, 154] on input "0" at bounding box center [582, 160] width 67 height 12
type input "01"
type input "0.5"
type input "1"
type input "015"
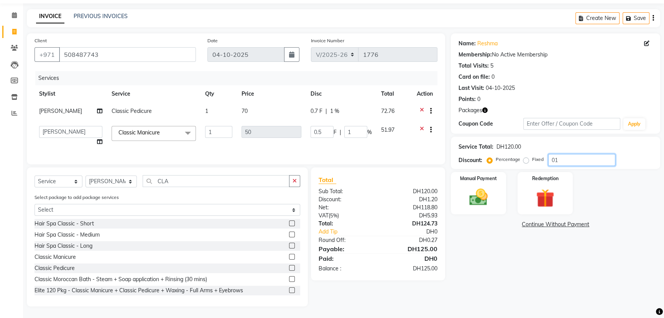
type input "7.5"
type input "15"
type input "015"
click at [483, 186] on img at bounding box center [478, 197] width 31 height 22
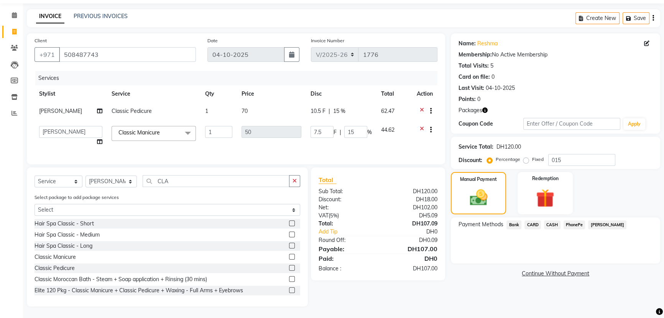
click at [534, 220] on span "CARD" at bounding box center [533, 224] width 16 height 9
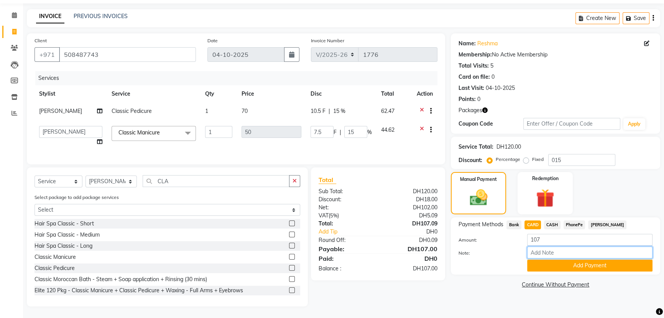
click at [542, 249] on input "Note:" at bounding box center [589, 252] width 125 height 12
type input "AMEERA"
click at [601, 259] on button "Add Payment" at bounding box center [589, 265] width 125 height 12
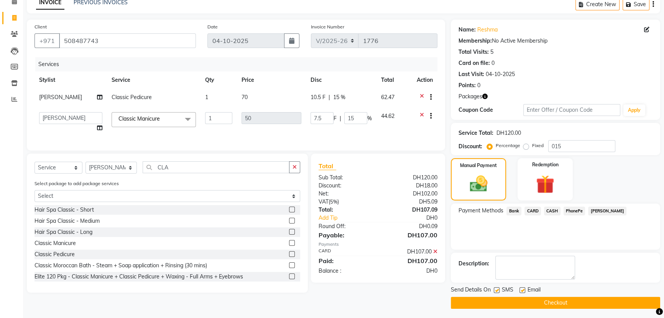
scroll to position [40, 0]
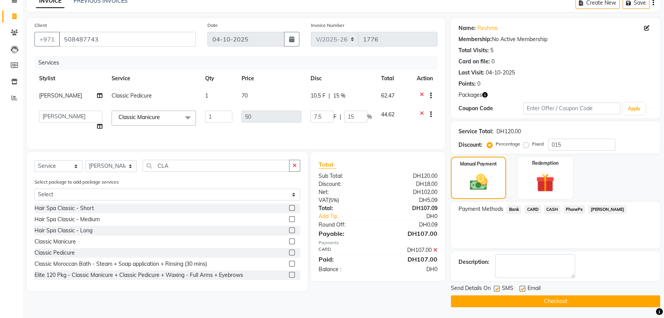
click at [572, 301] on button "Checkout" at bounding box center [555, 301] width 209 height 12
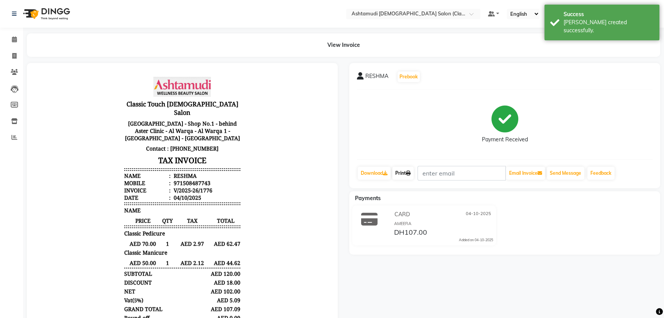
click at [403, 170] on link "Print" at bounding box center [402, 172] width 21 height 13
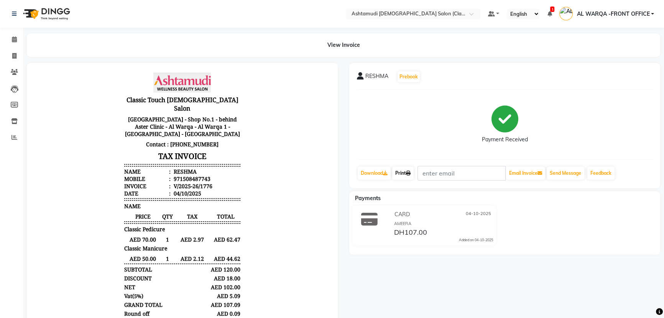
scroll to position [6, 0]
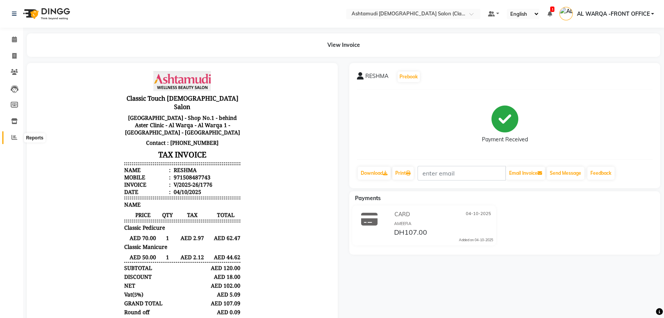
click at [17, 134] on span at bounding box center [14, 137] width 13 height 9
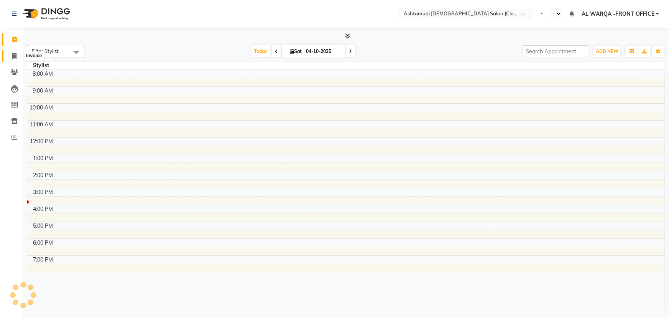
drag, startPoint x: 0, startPoint y: 0, endPoint x: 19, endPoint y: 54, distance: 56.9
click at [19, 54] on span at bounding box center [14, 56] width 13 height 9
select select "en"
select select "service"
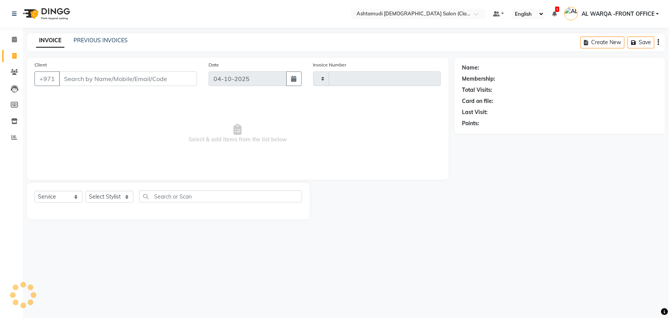
type input "1778"
select select "8201"
click at [80, 81] on input "Client" at bounding box center [128, 78] width 138 height 15
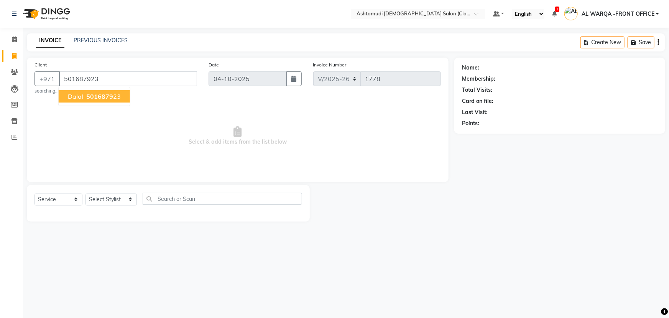
type input "501687923"
drag, startPoint x: 81, startPoint y: 99, endPoint x: 82, endPoint y: 94, distance: 5.1
click at [82, 96] on button "dalal 501687923" at bounding box center [94, 96] width 71 height 12
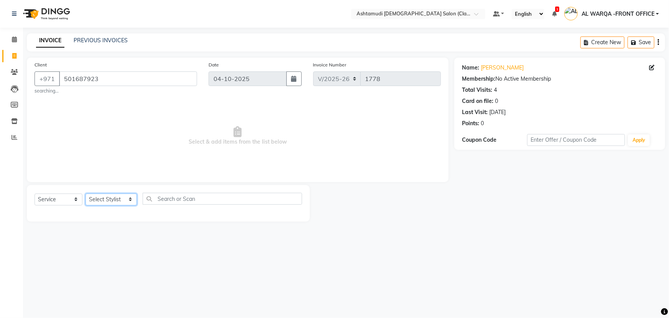
click at [101, 200] on select "Select Stylist AL WARQA -FRONT OFFICE AMEERA NIHAL Anita Jibi JILI MAHALIA Meri…" at bounding box center [111, 199] width 51 height 12
select select "89076"
click at [86, 193] on select "Select Stylist AL WARQA -FRONT OFFICE AMEERA NIHAL Anita Jibi JILI MAHALIA Meri…" at bounding box center [111, 199] width 51 height 12
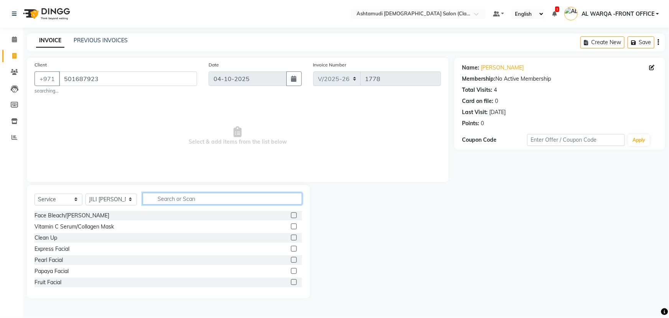
click at [170, 199] on input "text" at bounding box center [223, 199] width 160 height 12
type input "EYE"
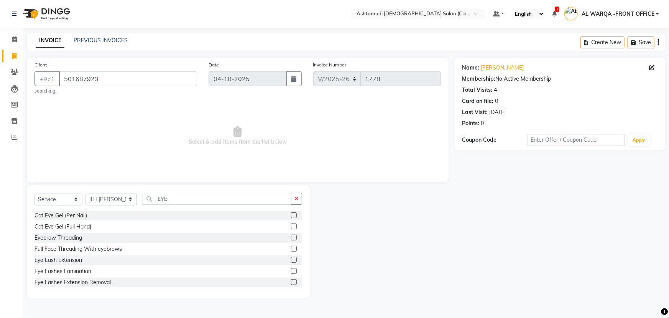
click at [291, 236] on label at bounding box center [294, 237] width 6 height 6
click at [291, 236] on input "checkbox" at bounding box center [293, 237] width 5 height 5
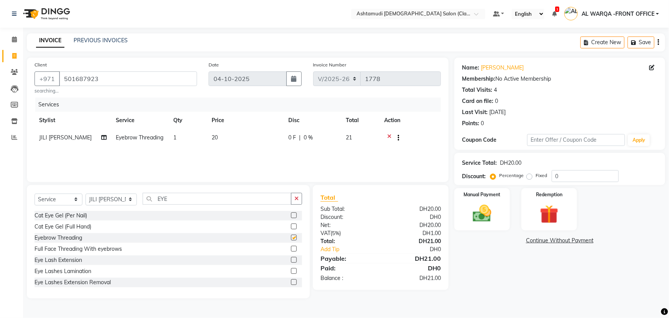
checkbox input "false"
click at [259, 201] on input "EYE" at bounding box center [217, 199] width 149 height 12
type input "E"
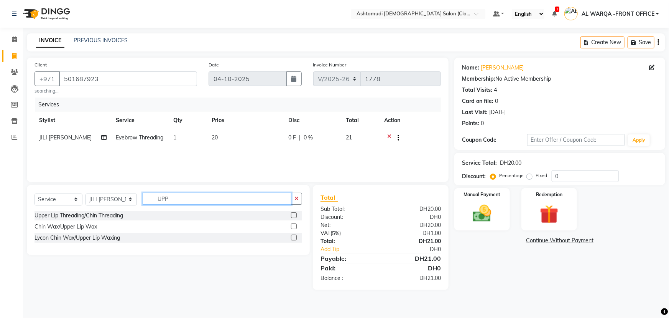
type input "UPP"
click at [289, 215] on div "Upper Lip Threading/Chin Threading" at bounding box center [169, 216] width 268 height 10
click at [293, 215] on label at bounding box center [294, 215] width 6 height 6
click at [293, 215] on input "checkbox" at bounding box center [293, 215] width 5 height 5
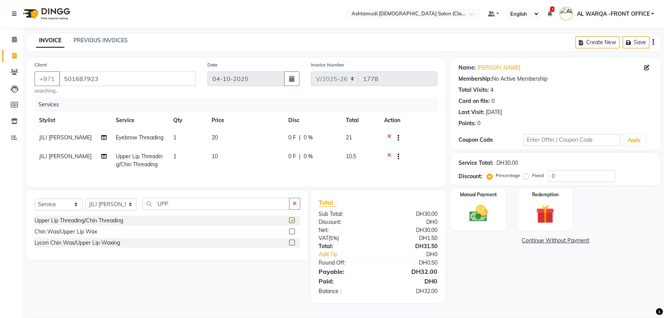
checkbox input "false"
click at [581, 177] on input "0" at bounding box center [582, 176] width 67 height 12
type input "015"
click at [491, 207] on img at bounding box center [478, 213] width 31 height 22
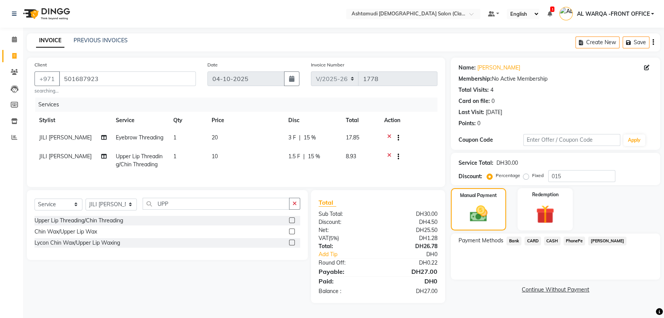
click at [534, 241] on span "CARD" at bounding box center [533, 240] width 16 height 9
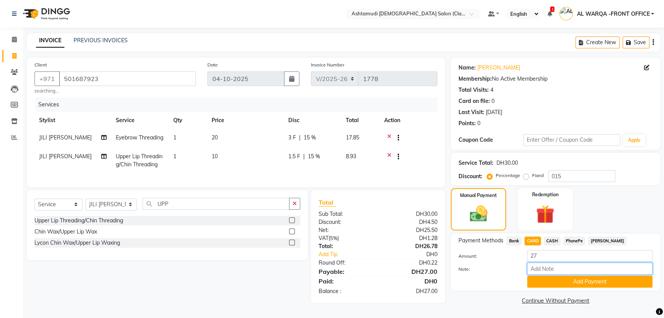
click at [547, 268] on input "Note:" at bounding box center [589, 268] width 125 height 12
type input "AMEERA"
click at [600, 279] on button "Add Payment" at bounding box center [589, 281] width 125 height 12
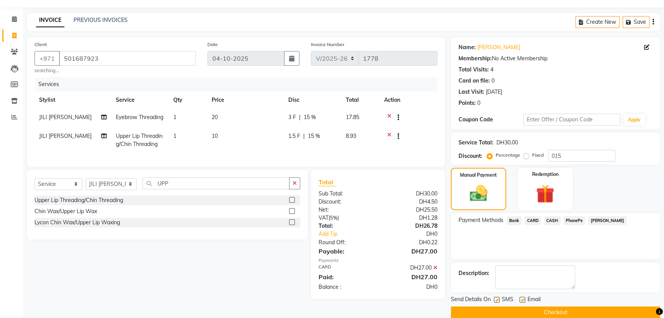
scroll to position [31, 0]
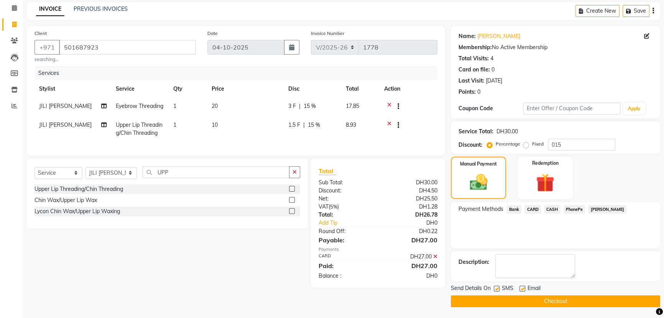
click at [593, 295] on button "Checkout" at bounding box center [555, 301] width 209 height 12
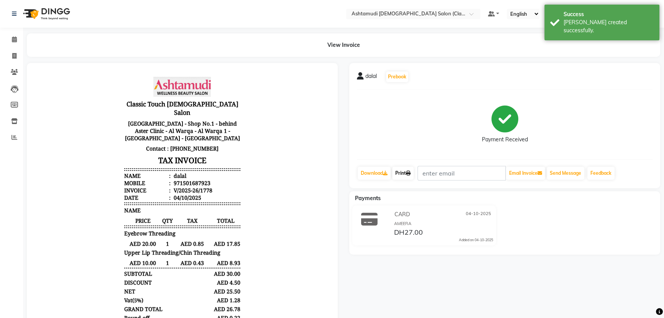
click at [400, 171] on link "Print" at bounding box center [402, 172] width 21 height 13
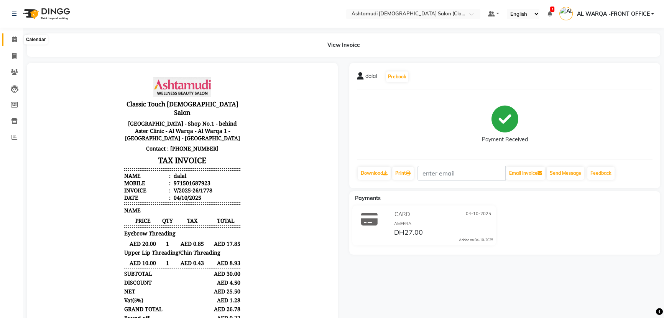
click at [12, 40] on icon at bounding box center [14, 39] width 5 height 6
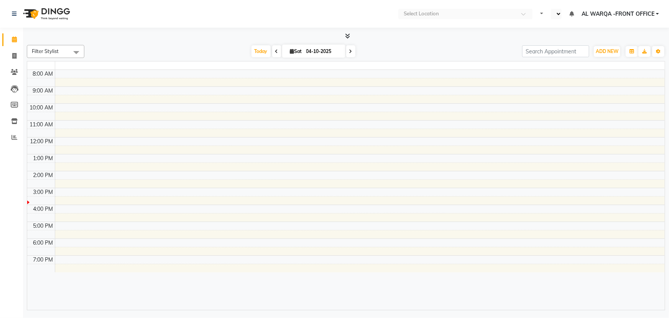
select select "en"
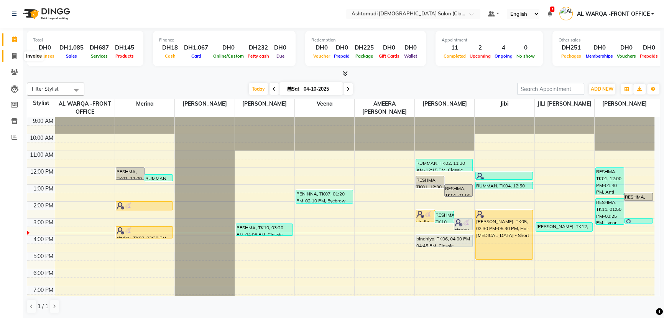
click at [16, 55] on icon at bounding box center [14, 56] width 4 height 6
select select "service"
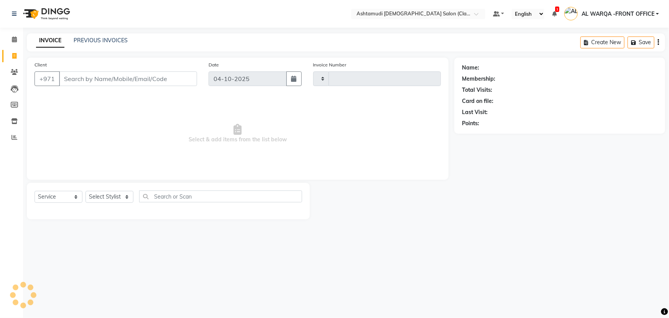
type input "1779"
select select "8201"
click at [14, 39] on icon at bounding box center [14, 39] width 5 height 6
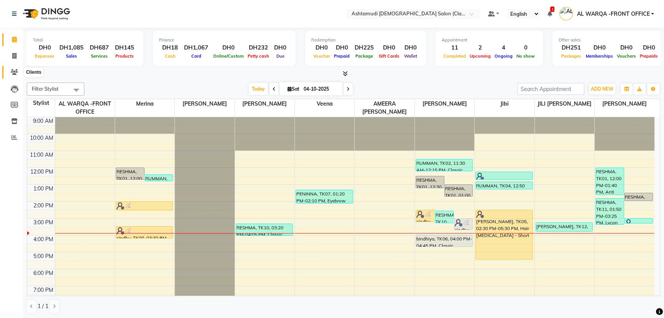
click at [16, 69] on icon at bounding box center [14, 72] width 7 height 6
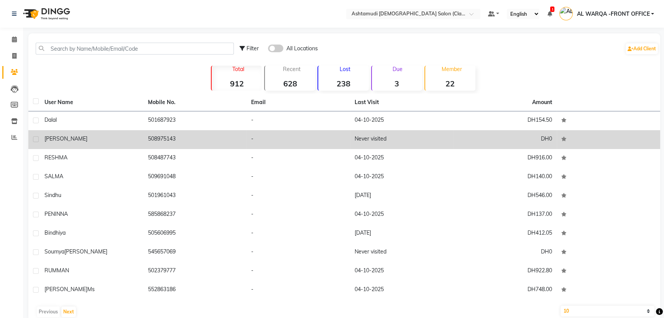
click at [202, 139] on td "508975143" at bounding box center [195, 139] width 104 height 19
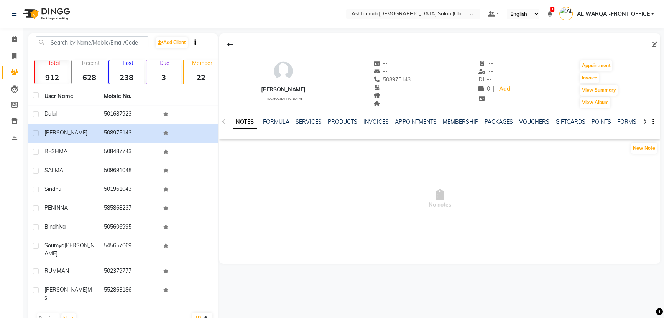
drag, startPoint x: 381, startPoint y: 77, endPoint x: 419, endPoint y: 77, distance: 38.4
click at [419, 77] on div "SHIFNA AMJITH female -- -- 508975143 -- -- -- -- -- DH -- 0 | Add Appointment I…" at bounding box center [439, 80] width 441 height 57
copy span "508975143"
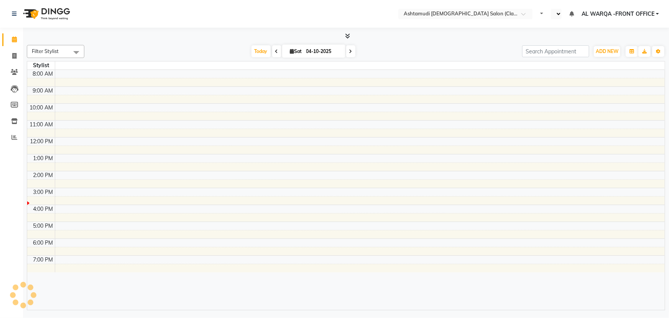
select select "en"
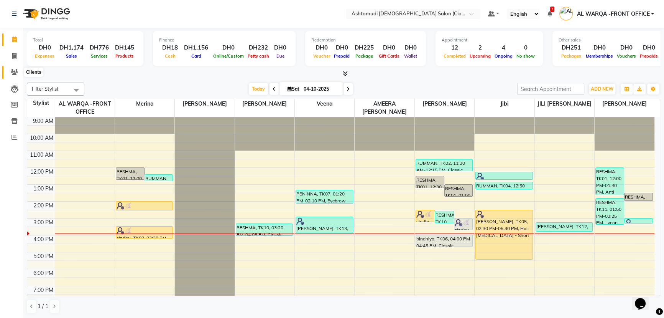
click at [11, 71] on icon at bounding box center [14, 72] width 7 height 6
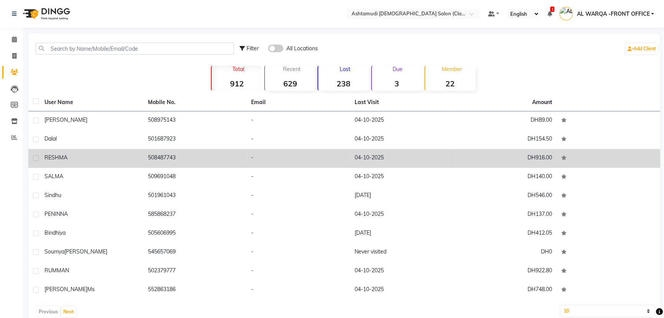
scroll to position [14, 0]
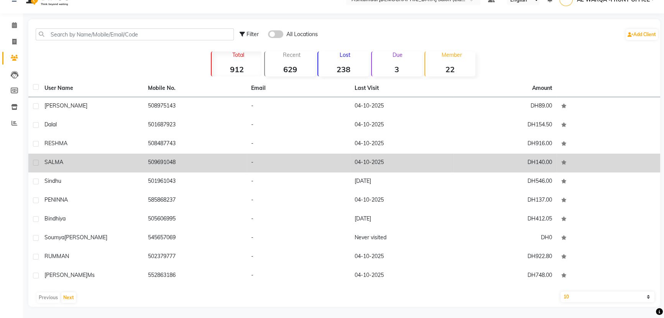
click at [89, 161] on div "SALMA" at bounding box center [92, 162] width 94 height 8
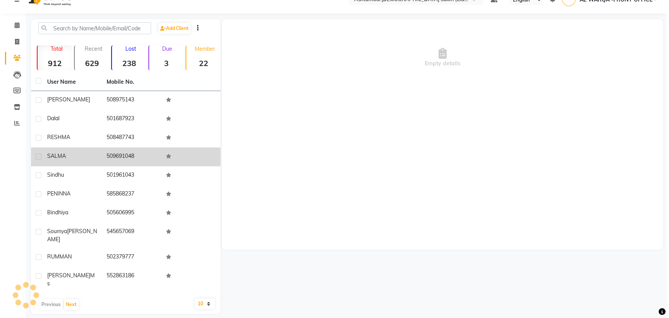
scroll to position [8, 0]
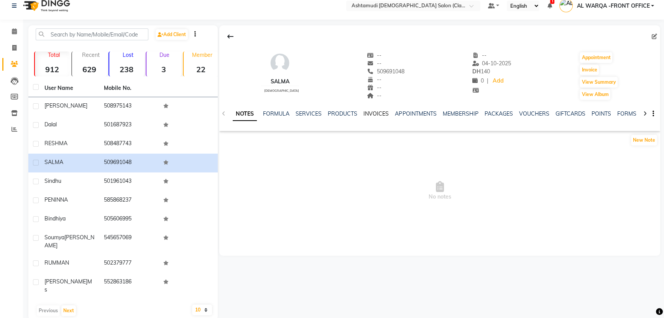
click at [368, 114] on link "INVOICES" at bounding box center [376, 113] width 25 height 7
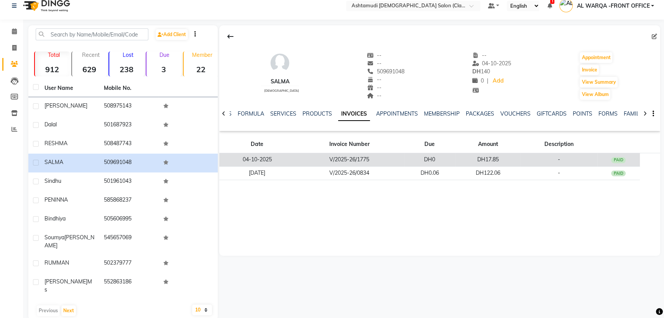
click at [461, 157] on td "DH17.85" at bounding box center [488, 159] width 65 height 13
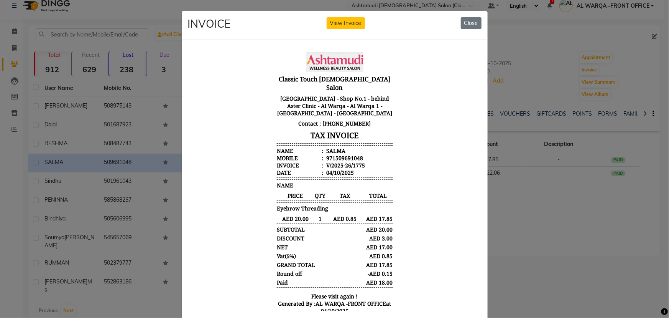
scroll to position [6, 0]
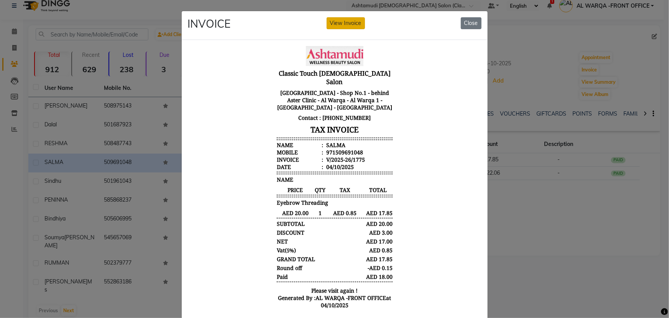
click at [351, 20] on button "View Invoice" at bounding box center [346, 23] width 38 height 12
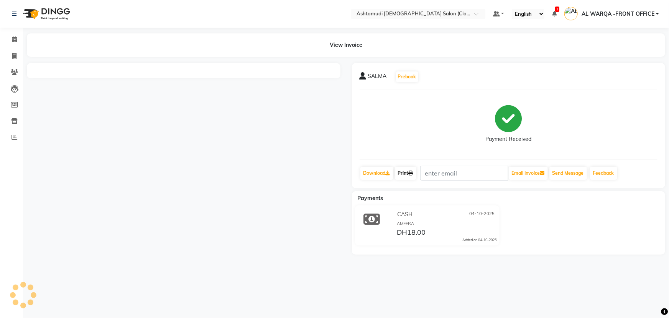
click at [414, 172] on icon at bounding box center [411, 173] width 5 height 5
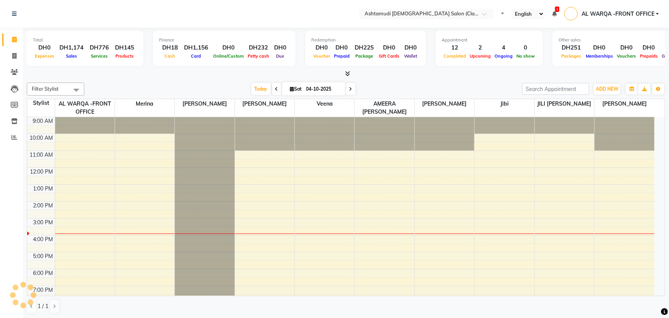
select select "en"
